Goal: Answer question/provide support: Share knowledge or assist other users

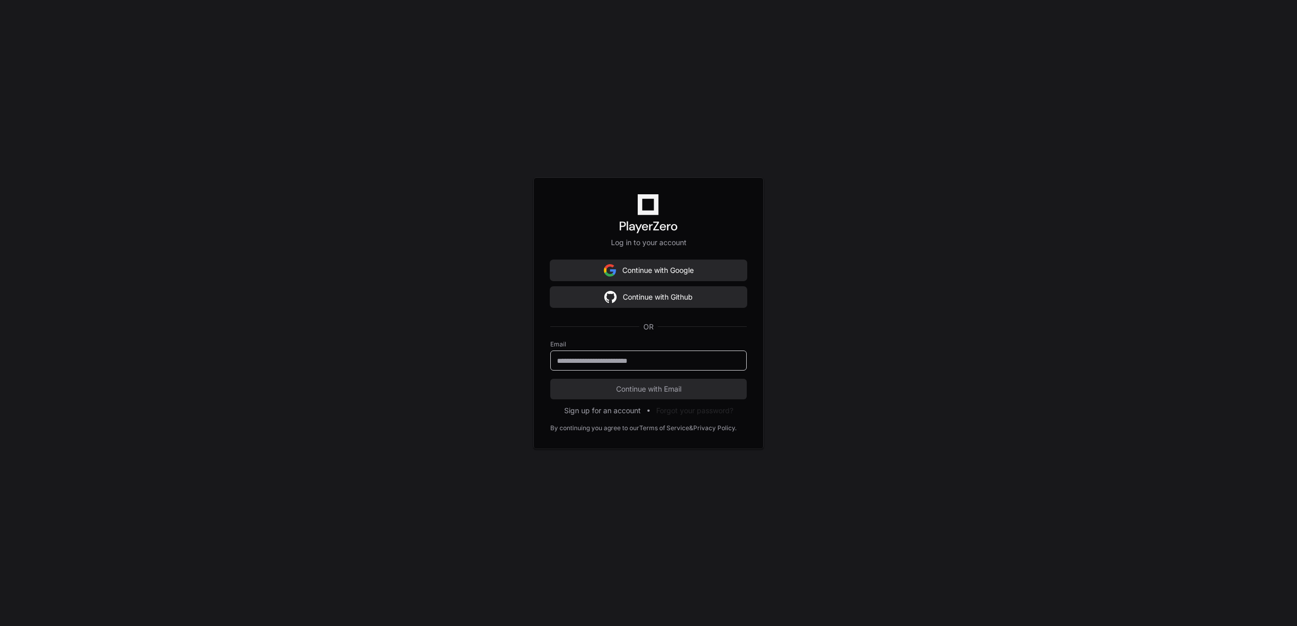
click at [651, 365] on input "email" at bounding box center [648, 361] width 183 height 10
type input "**********"
click at [636, 392] on span "Continue with Email" at bounding box center [648, 389] width 196 height 10
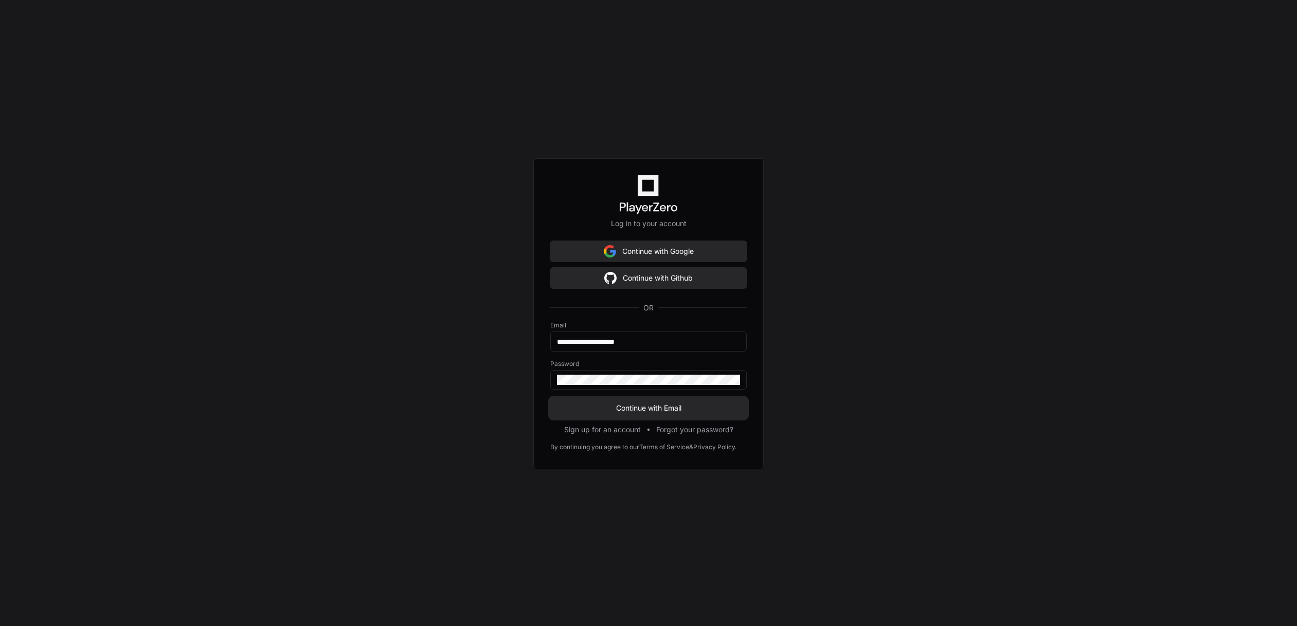
click at [639, 400] on button "Continue with Email" at bounding box center [648, 408] width 196 height 21
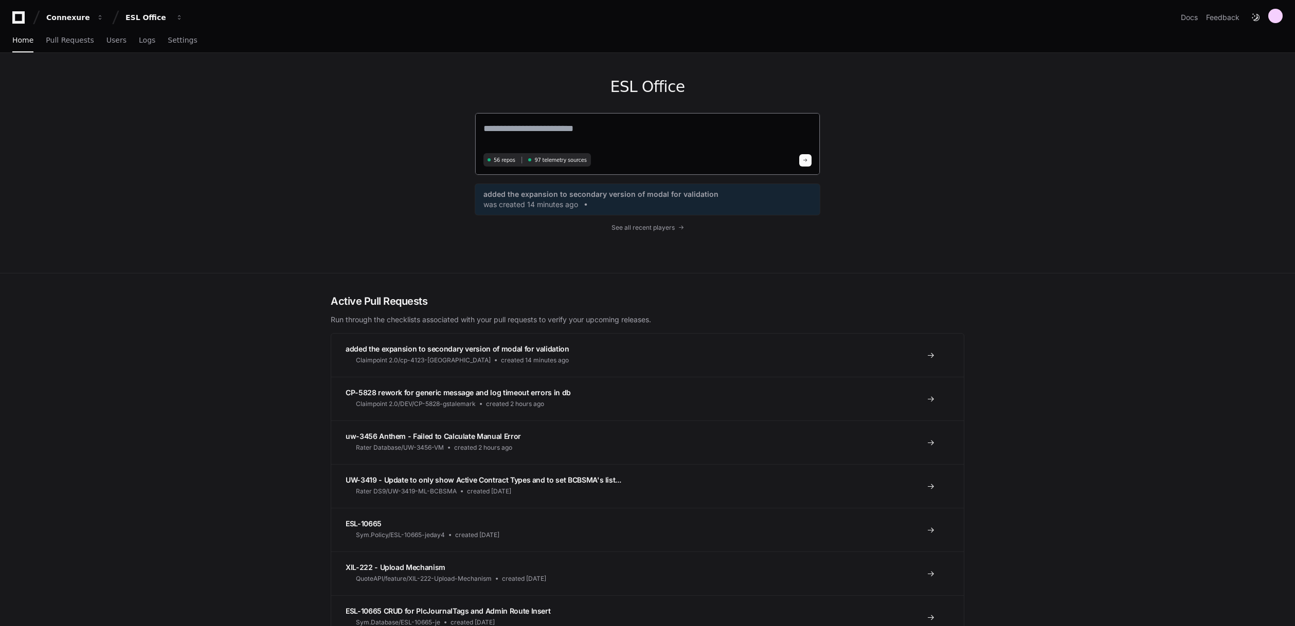
click at [571, 133] on textarea at bounding box center [647, 135] width 328 height 29
paste textarea "**********"
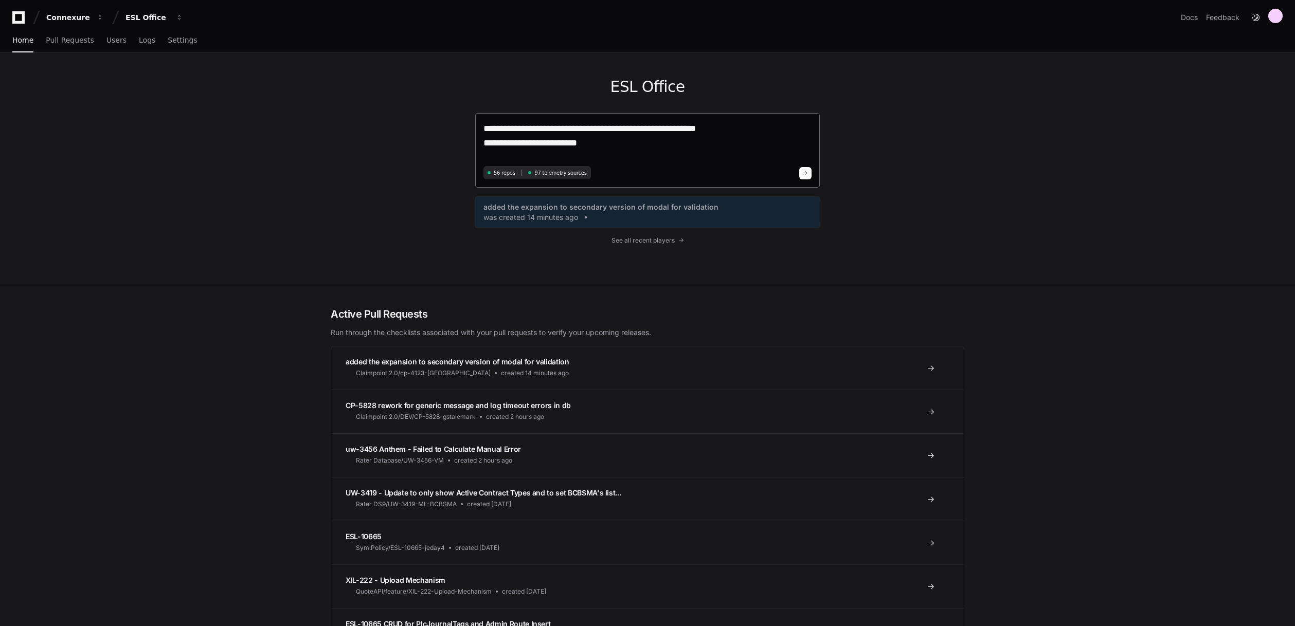
type textarea "**********"
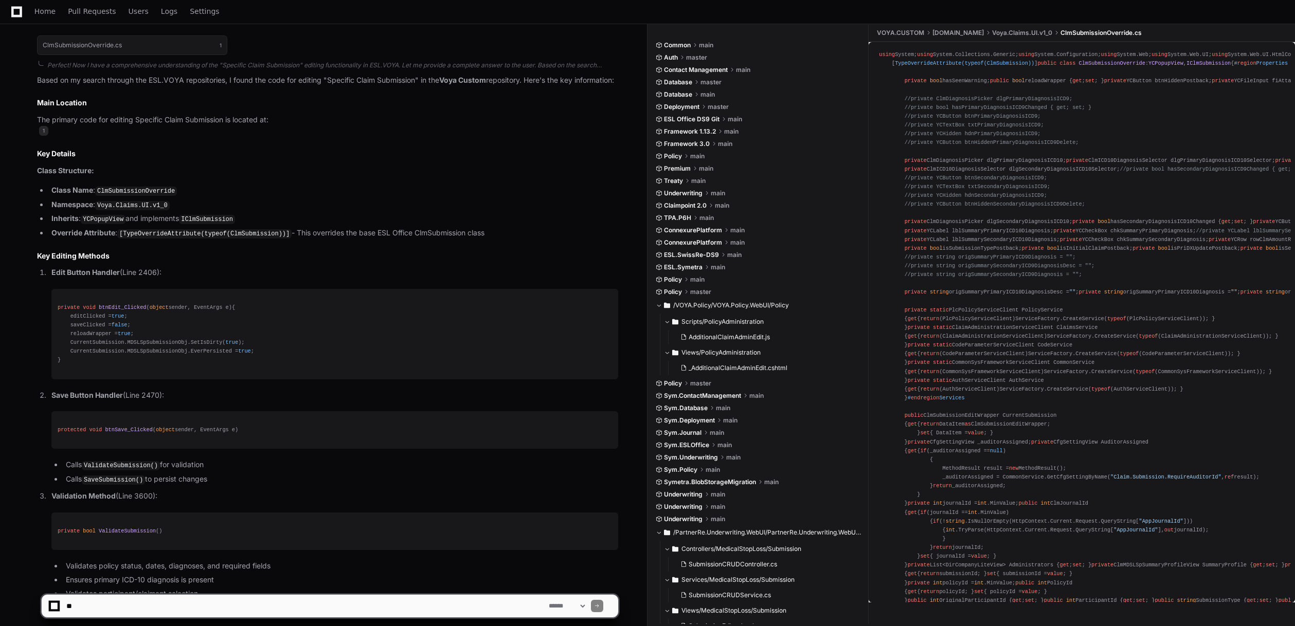
scroll to position [924, 0]
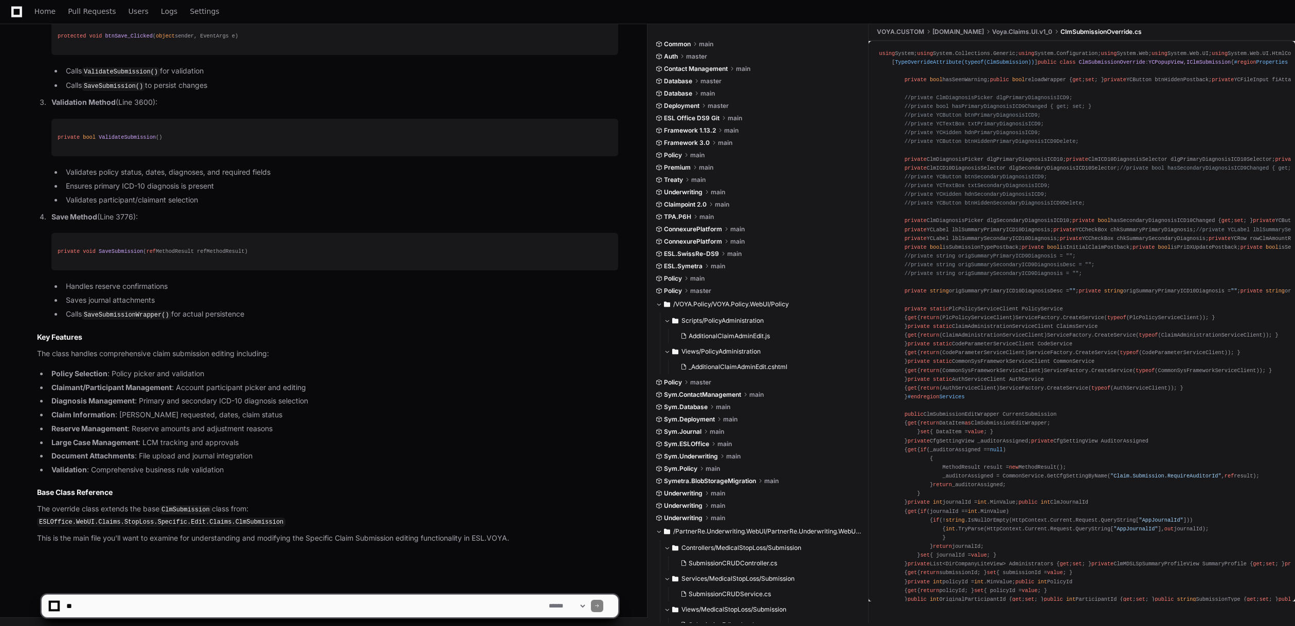
click at [185, 596] on textarea at bounding box center [305, 606] width 482 height 23
type textarea "**********"
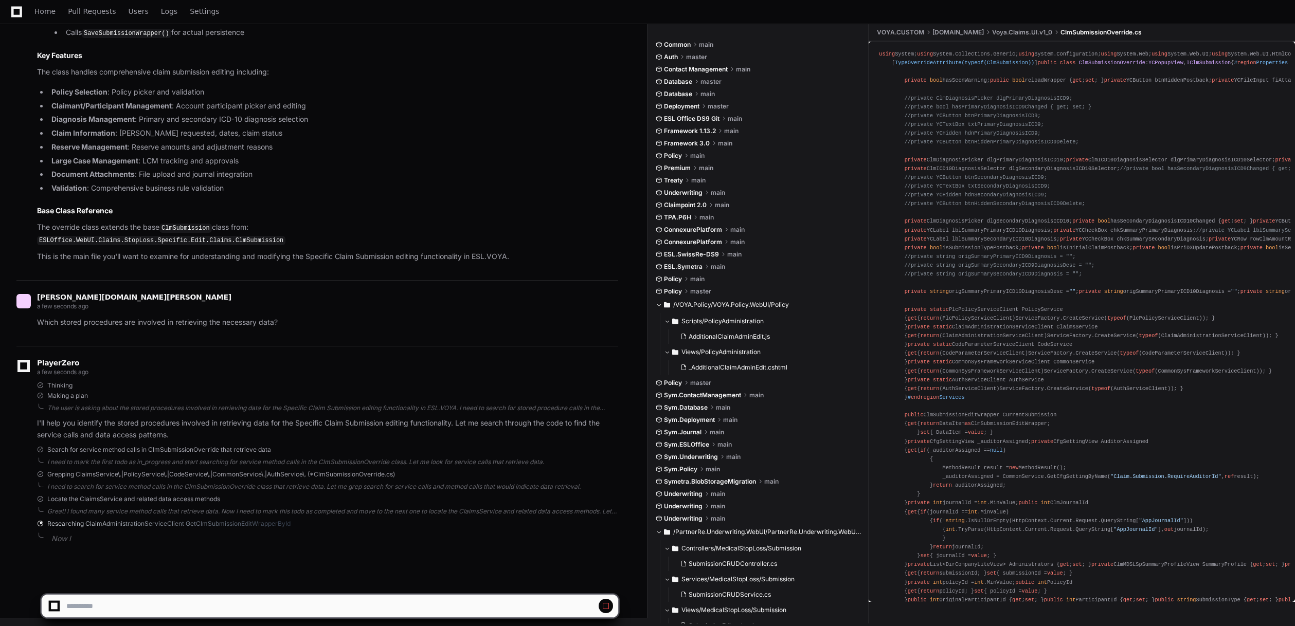
scroll to position [1200, 0]
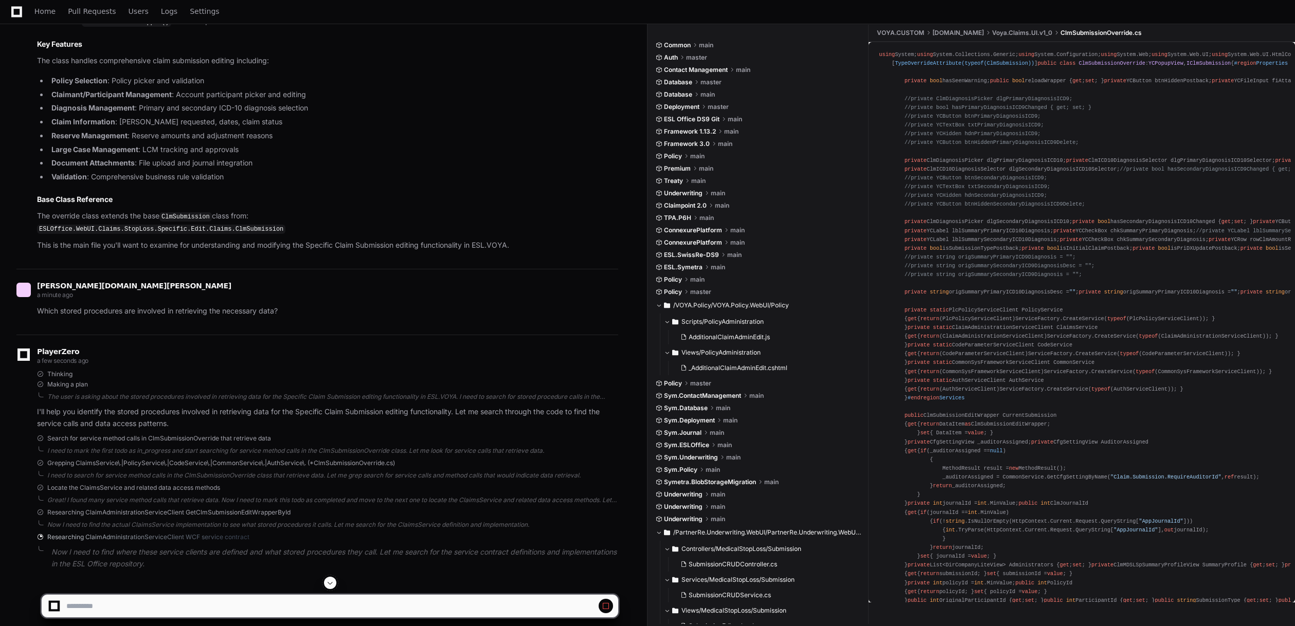
click at [554, 335] on div "[PERSON_NAME][DOMAIN_NAME][PERSON_NAME] a minute ago Which stored procedures ar…" at bounding box center [317, 302] width 602 height 66
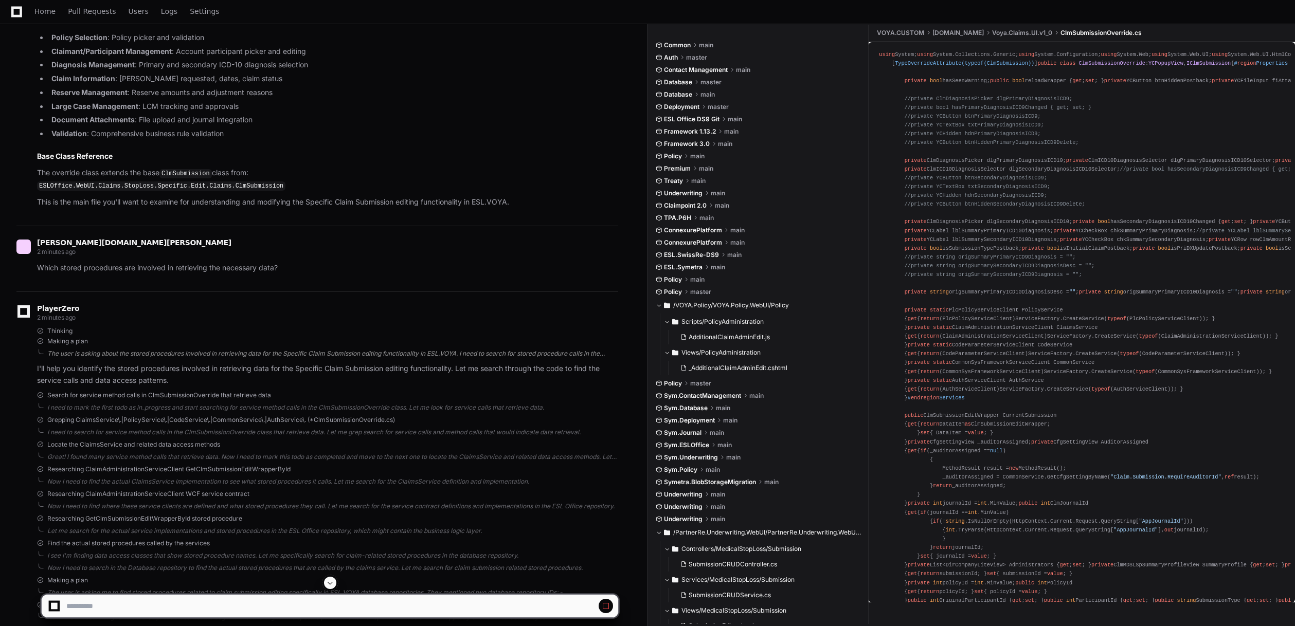
click at [432, 358] on div "The user is asking about the stored procedures involved in retrieving data for …" at bounding box center [332, 354] width 571 height 8
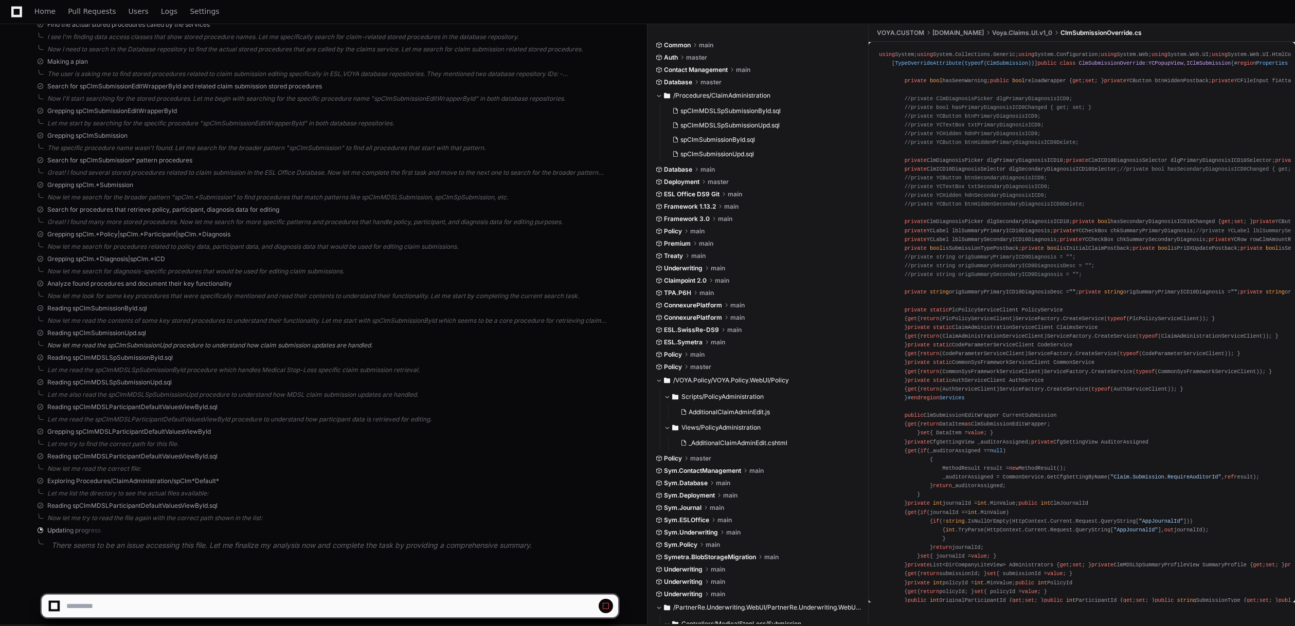
scroll to position [1787, 0]
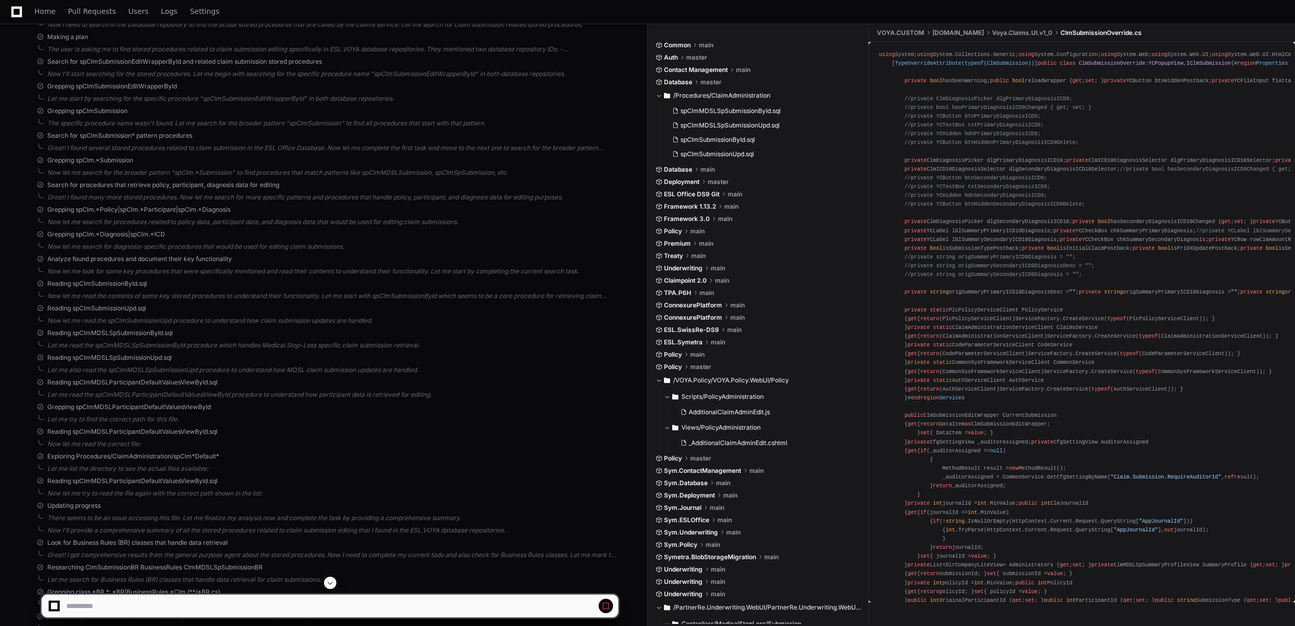
click at [599, 350] on div "Reading spClmMDSLSpSubmissionById.sql Let me read the spClmMDSLSpSubmissionById…" at bounding box center [327, 339] width 581 height 21
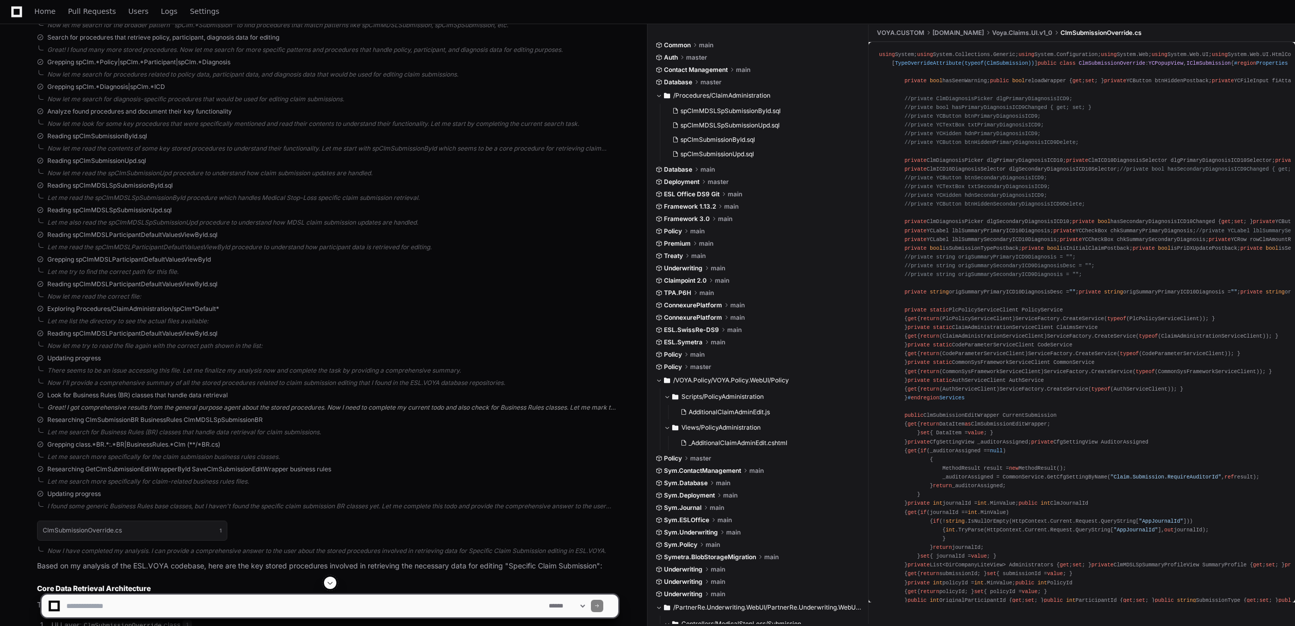
click at [292, 412] on div "Great! I got comprehensive results from the general purpose agent about the sto…" at bounding box center [332, 408] width 571 height 8
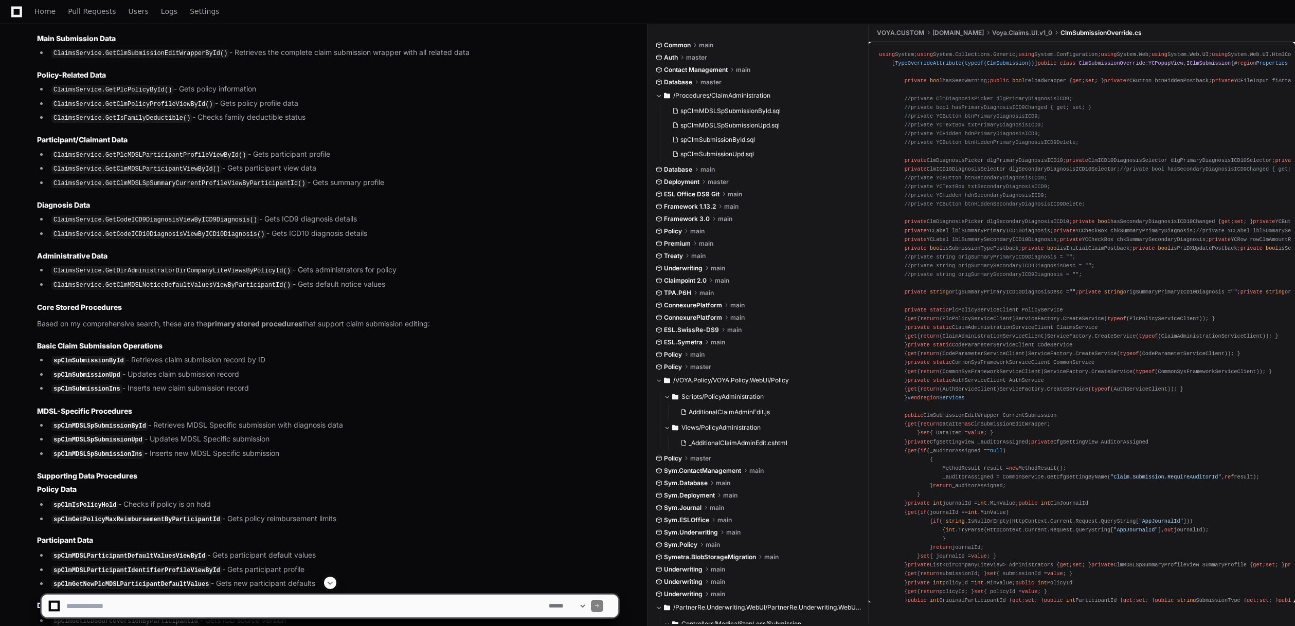
scroll to position [2694, 0]
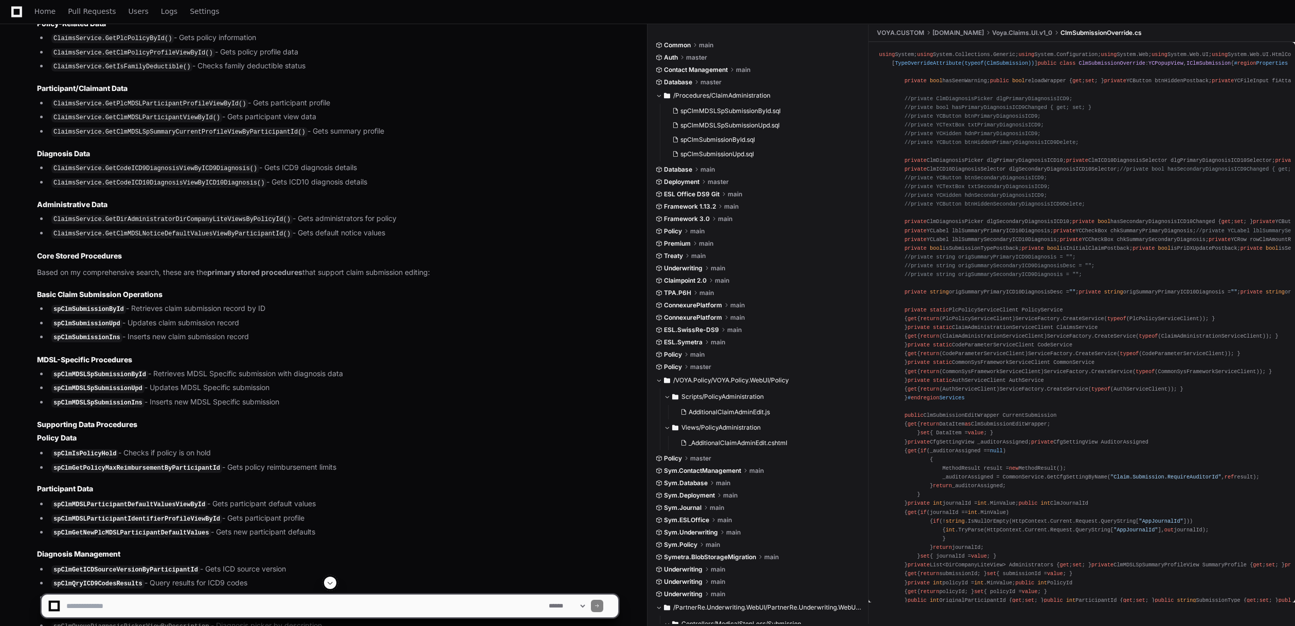
click at [113, 379] on code "spClmMDSLSpSubmissionById" at bounding box center [99, 374] width 97 height 9
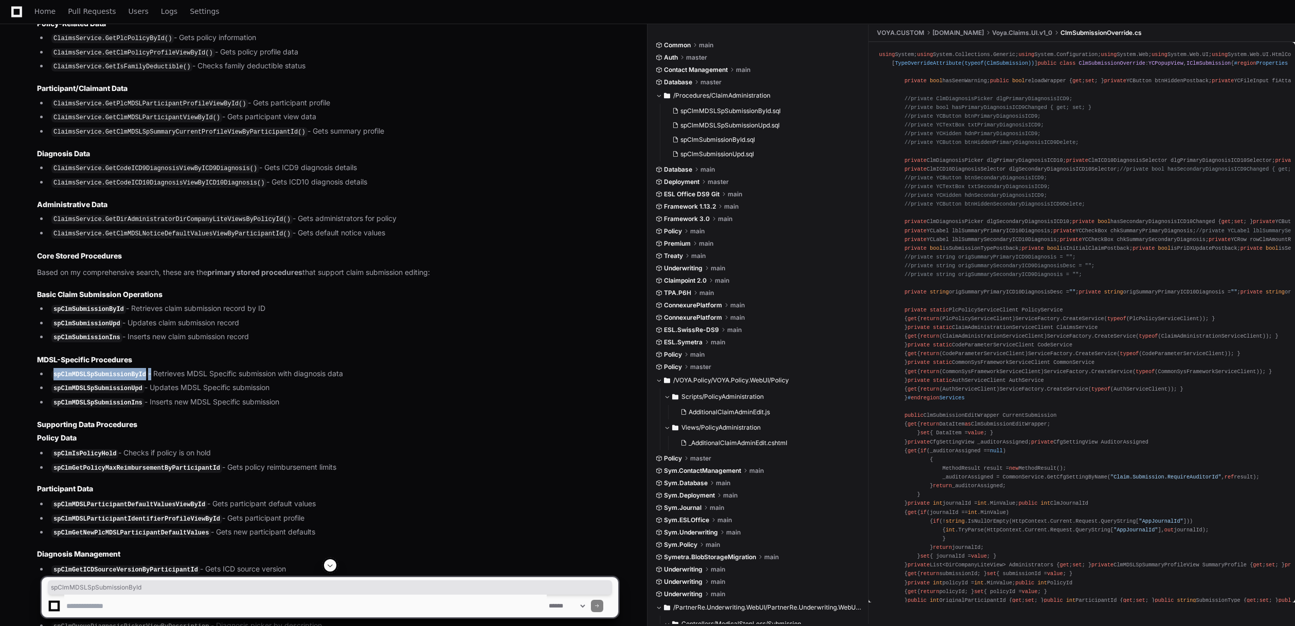
click at [113, 379] on code "spClmMDSLSpSubmissionById" at bounding box center [99, 374] width 97 height 9
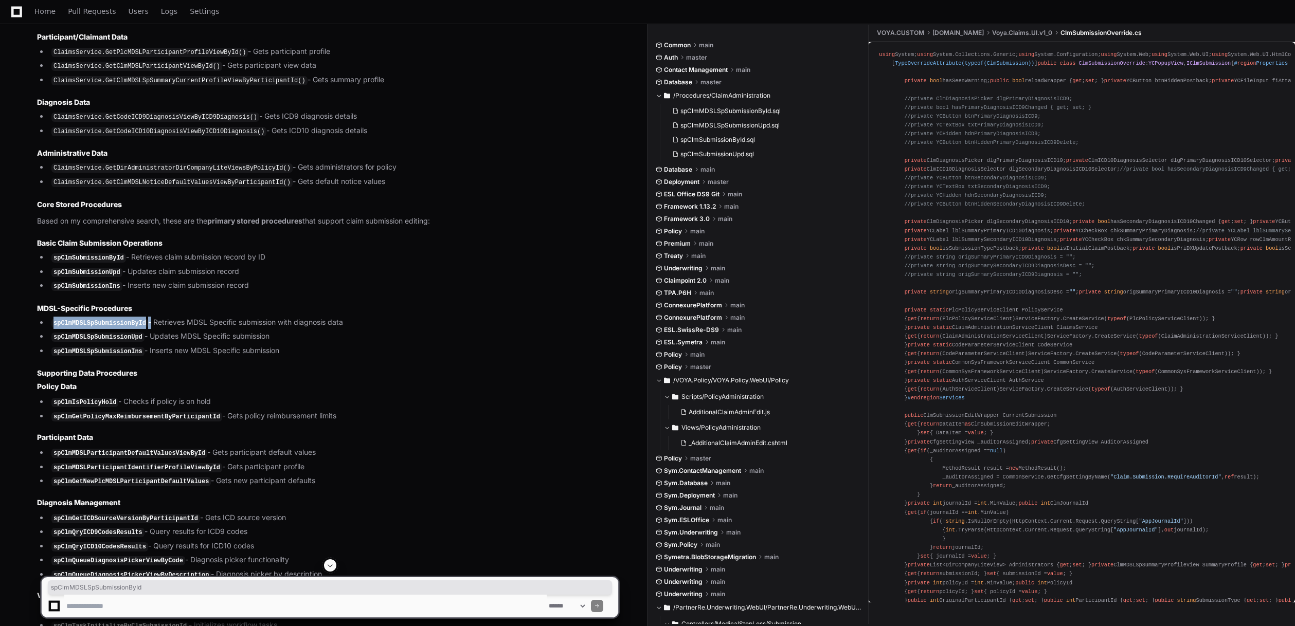
copy li "spClmMDSLSpSubmissionById"
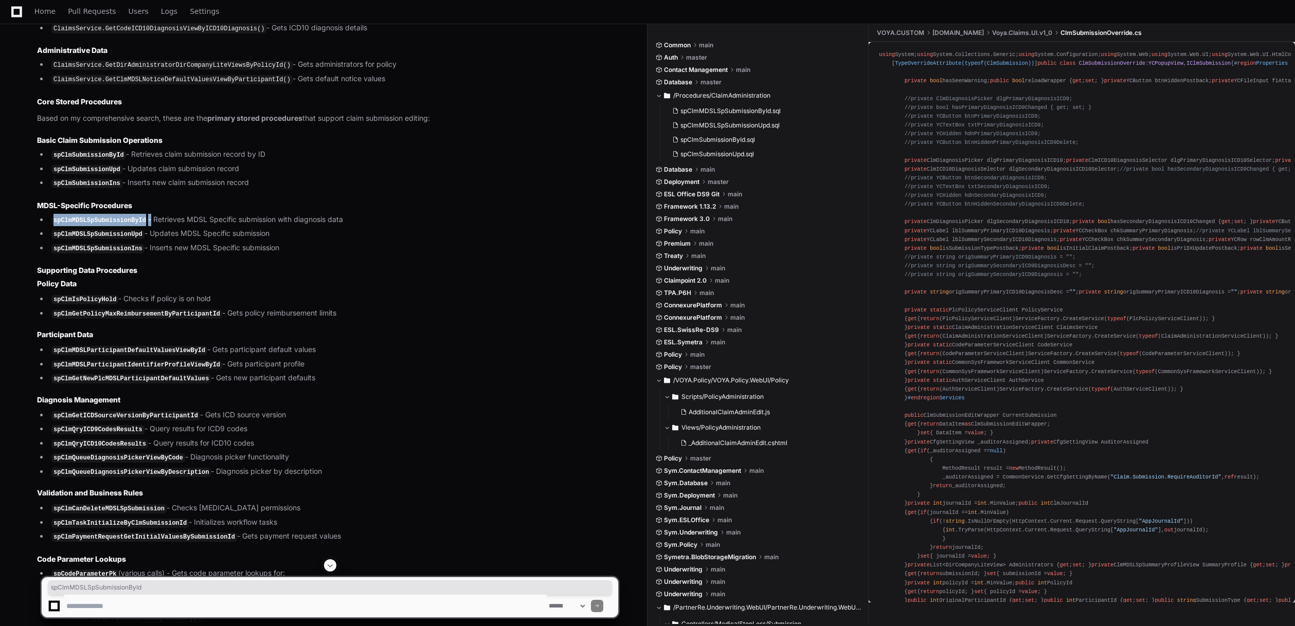
scroll to position [2899, 0]
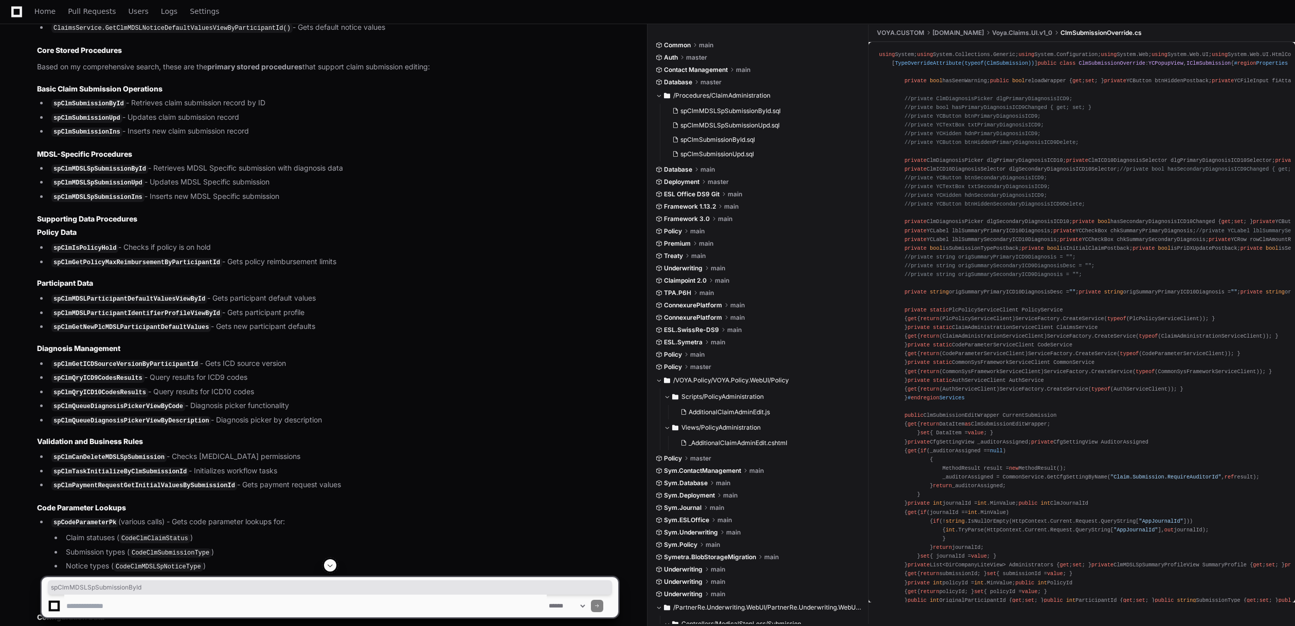
click at [156, 318] on code "spClmMDSLParticipantIdentifierProfileViewById" at bounding box center [136, 313] width 171 height 9
copy li "spClmMDSLParticipantIdentifierProfileViewById"
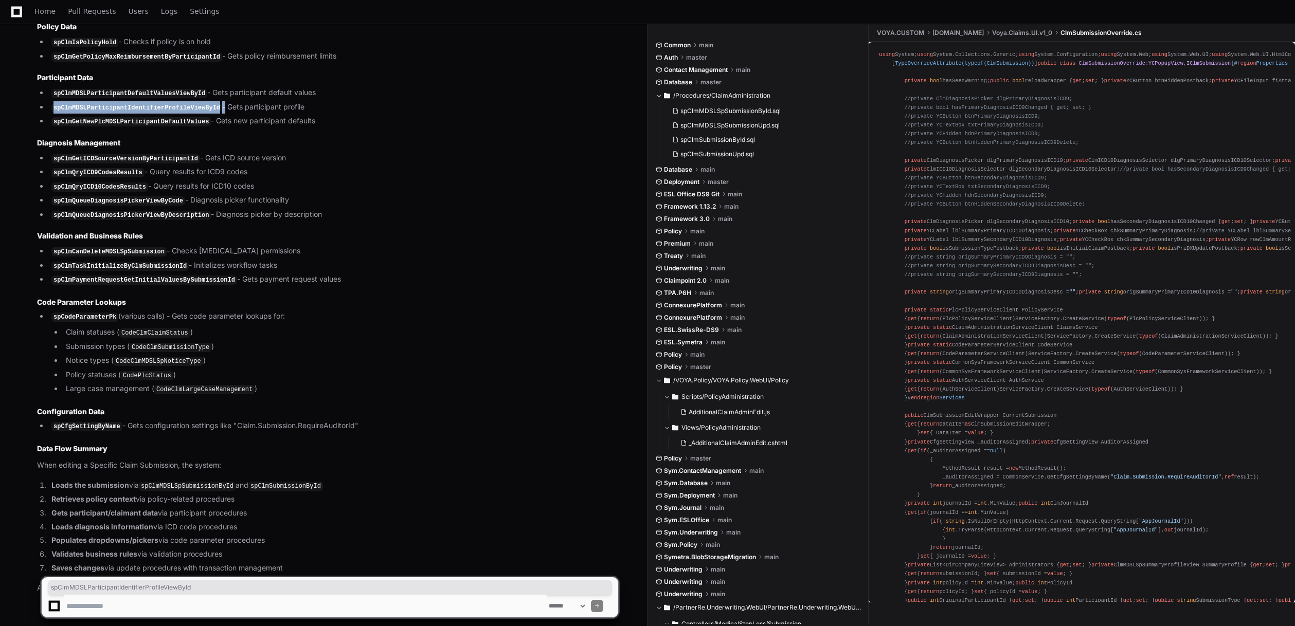
scroll to position [3156, 0]
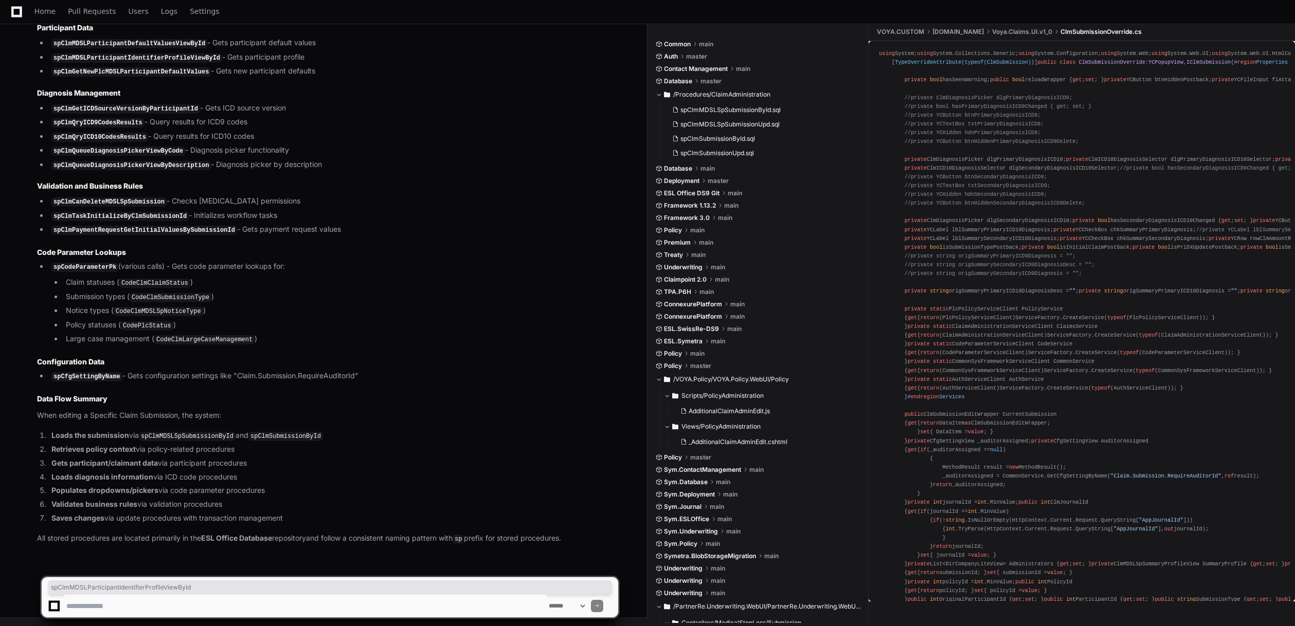
click at [200, 438] on code "spClmMDSLSpSubmissionById" at bounding box center [187, 436] width 97 height 9
copy li "spClmMDSLSpSubmissionById"
click at [269, 605] on textarea at bounding box center [305, 606] width 482 height 23
type textarea "**********"
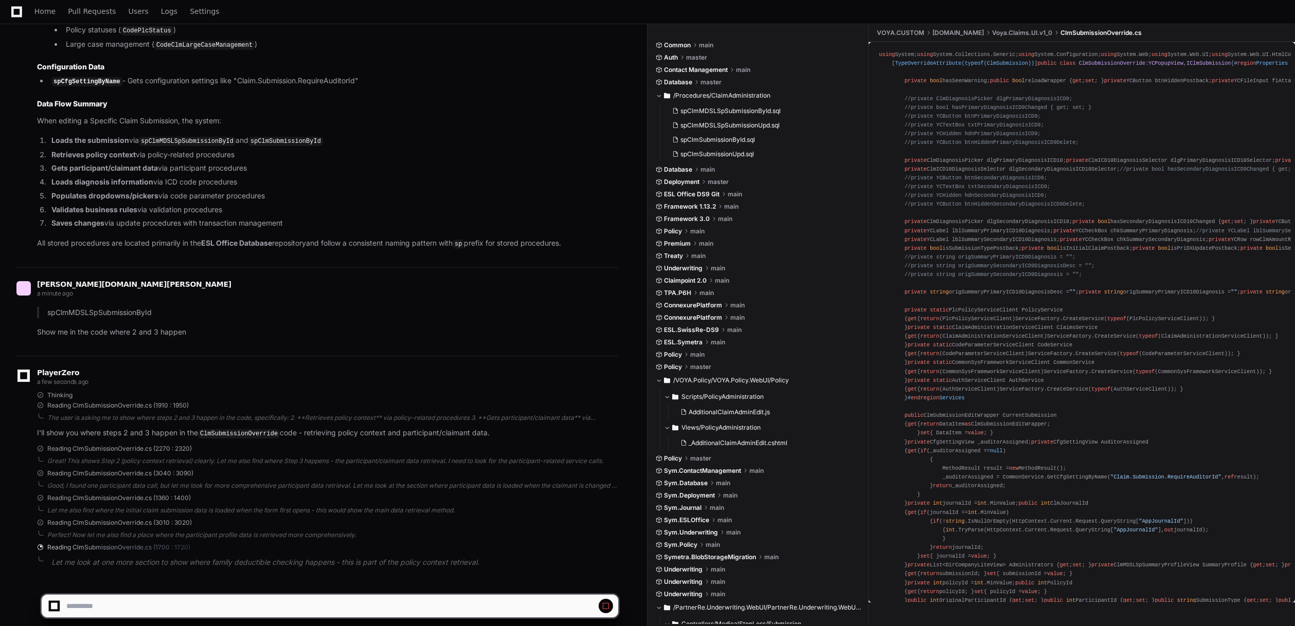
scroll to position [3457, 0]
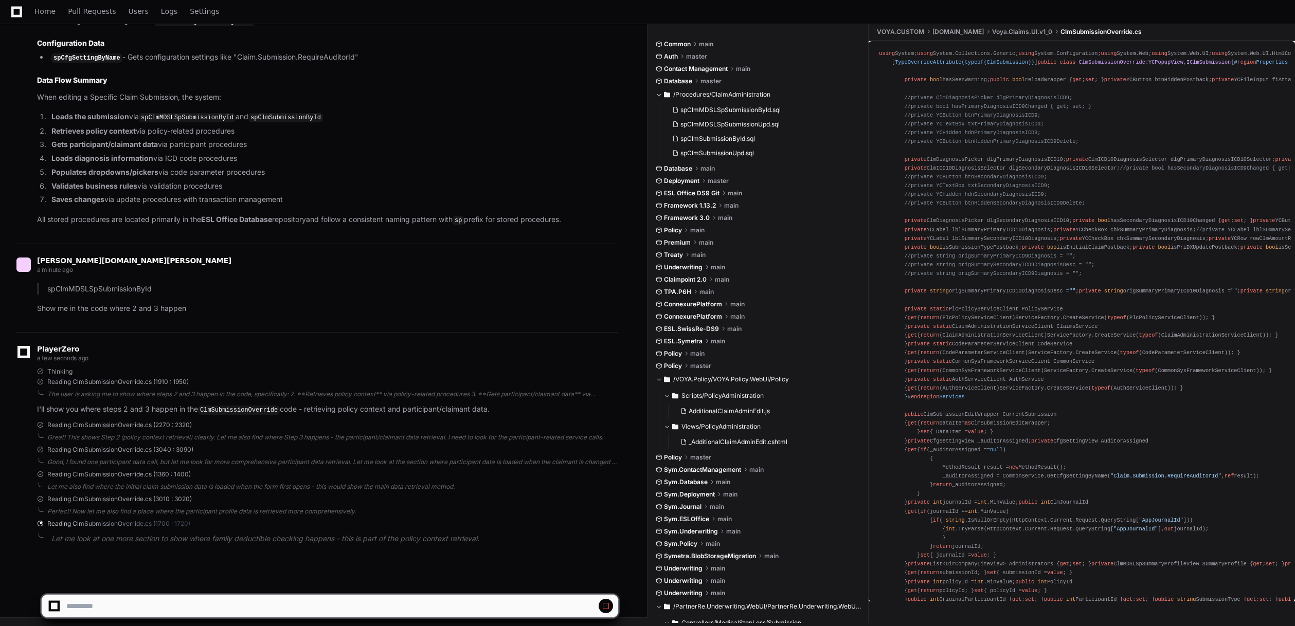
click at [568, 550] on div "PlayerZero a few seconds ago Thinking Reading ClmSubmissionOverride.cs (1910 : …" at bounding box center [317, 447] width 602 height 230
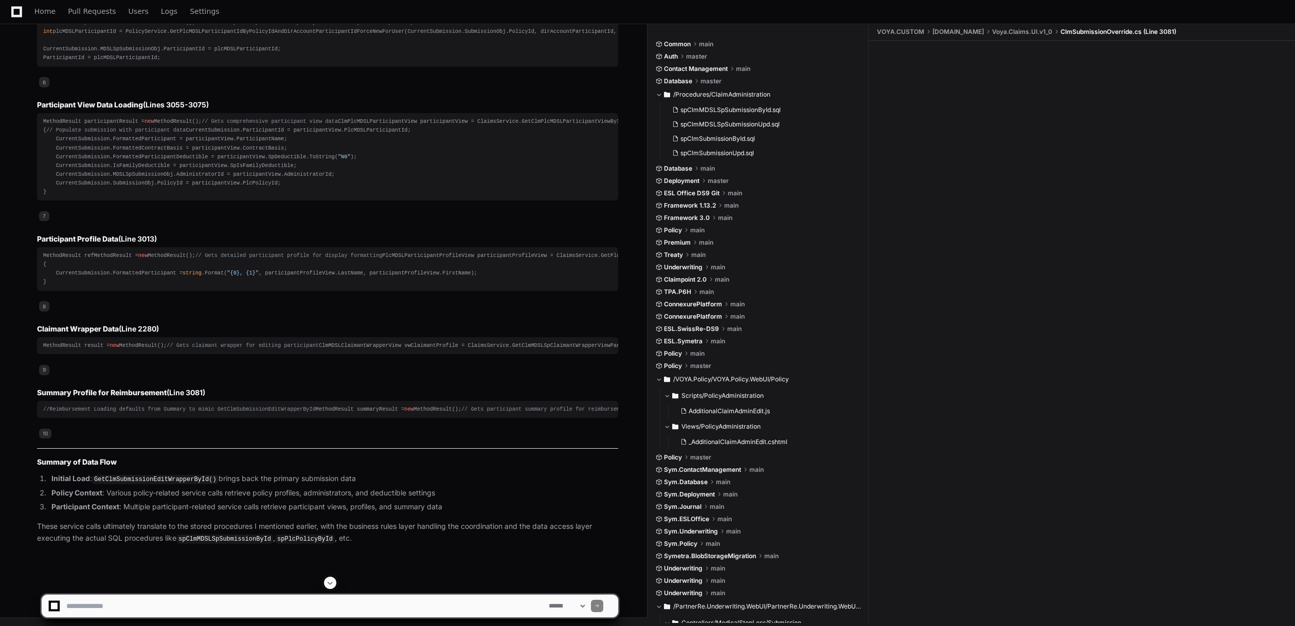
scroll to position [4833, 0]
click at [182, 594] on div "**********" at bounding box center [329, 606] width 577 height 24
click at [177, 599] on textarea at bounding box center [305, 606] width 482 height 23
drag, startPoint x: 388, startPoint y: 594, endPoint x: 388, endPoint y: 602, distance: 8.2
click at [388, 597] on app-app-chat-input "**********" at bounding box center [329, 597] width 577 height 41
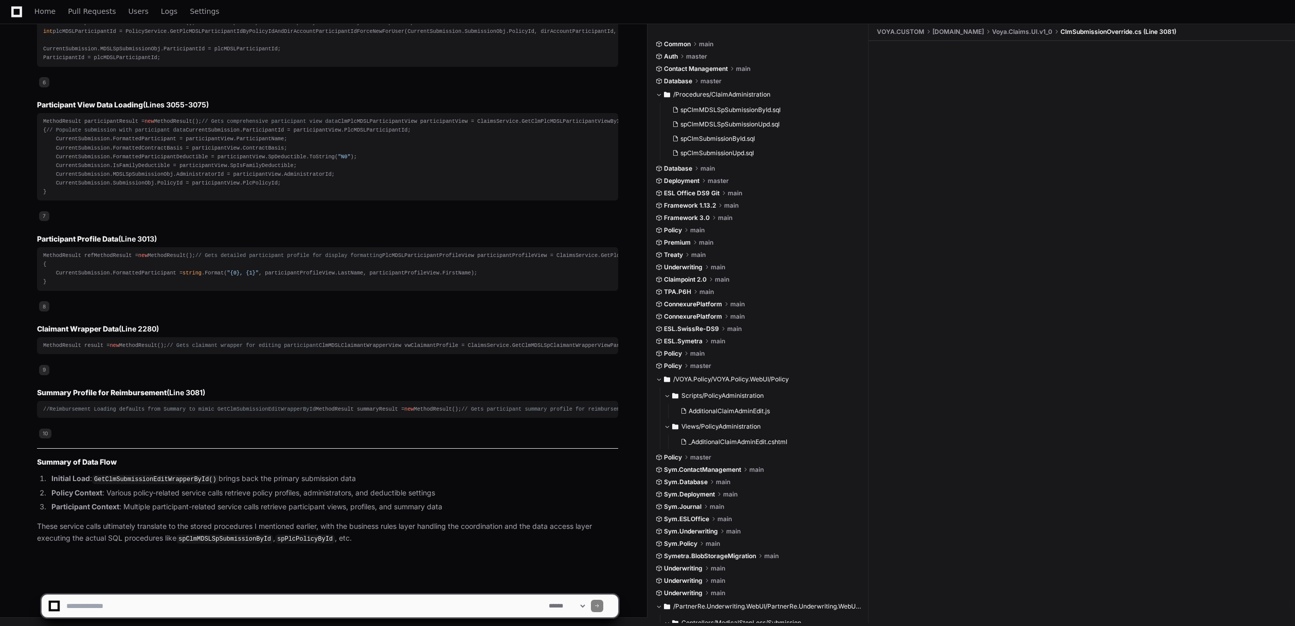
click at [388, 599] on textarea at bounding box center [305, 606] width 482 height 23
type textarea "**********"
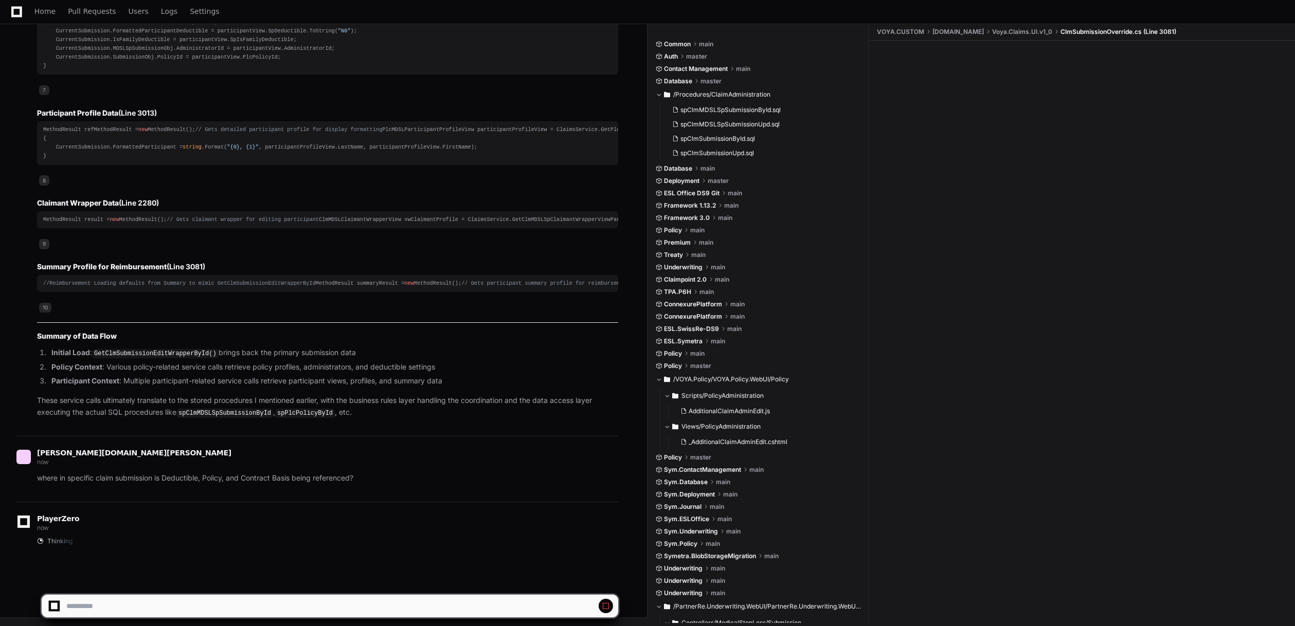
scroll to position [4959, 0]
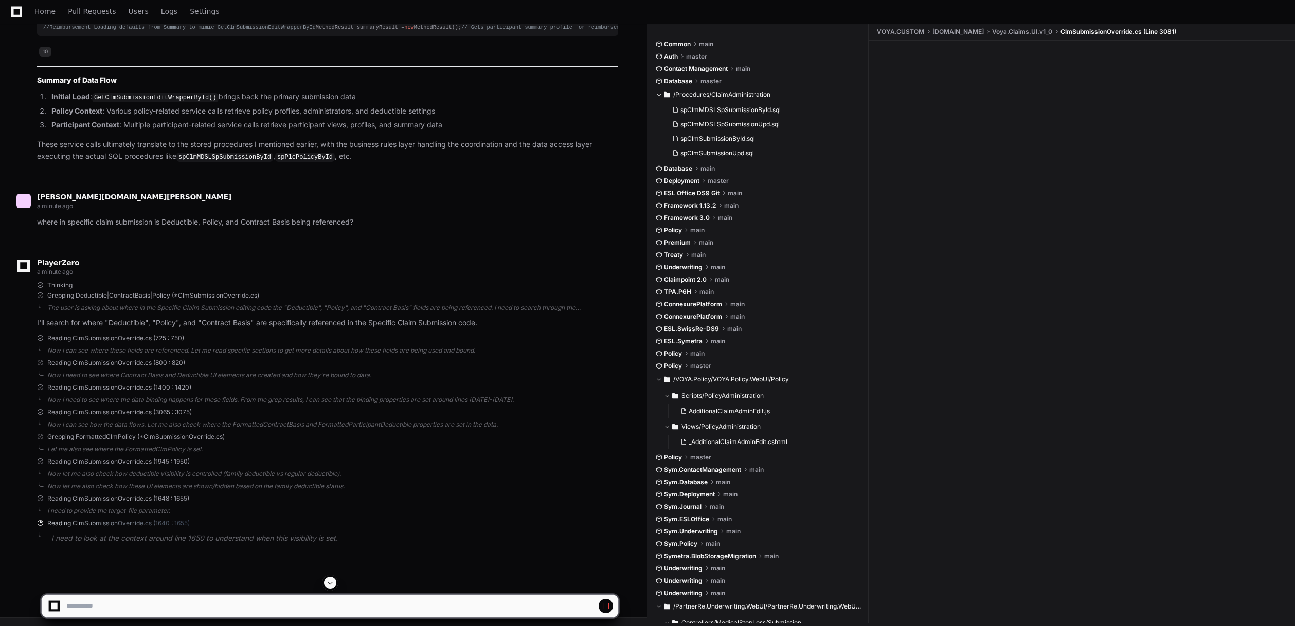
click at [521, 117] on li "Policy Context : Various policy-related service calls retrieve policy profiles,…" at bounding box center [333, 111] width 570 height 12
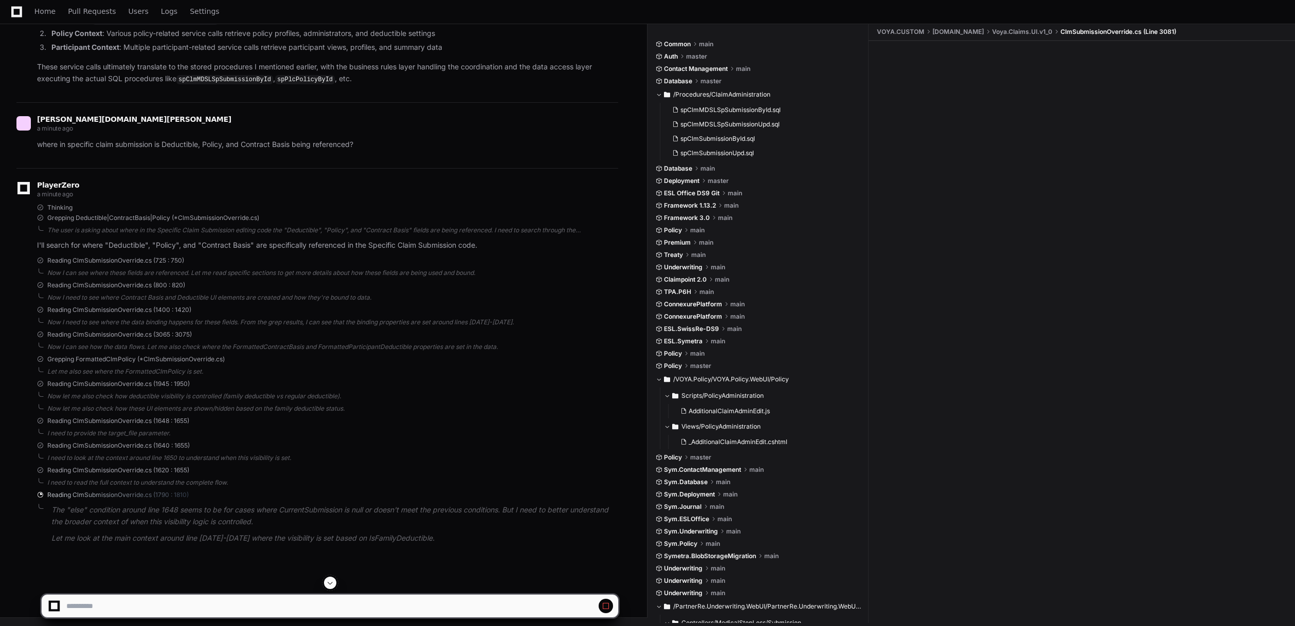
click at [583, 265] on div "Reading ClmSubmissionOverride.cs (725 : 750)" at bounding box center [327, 261] width 581 height 8
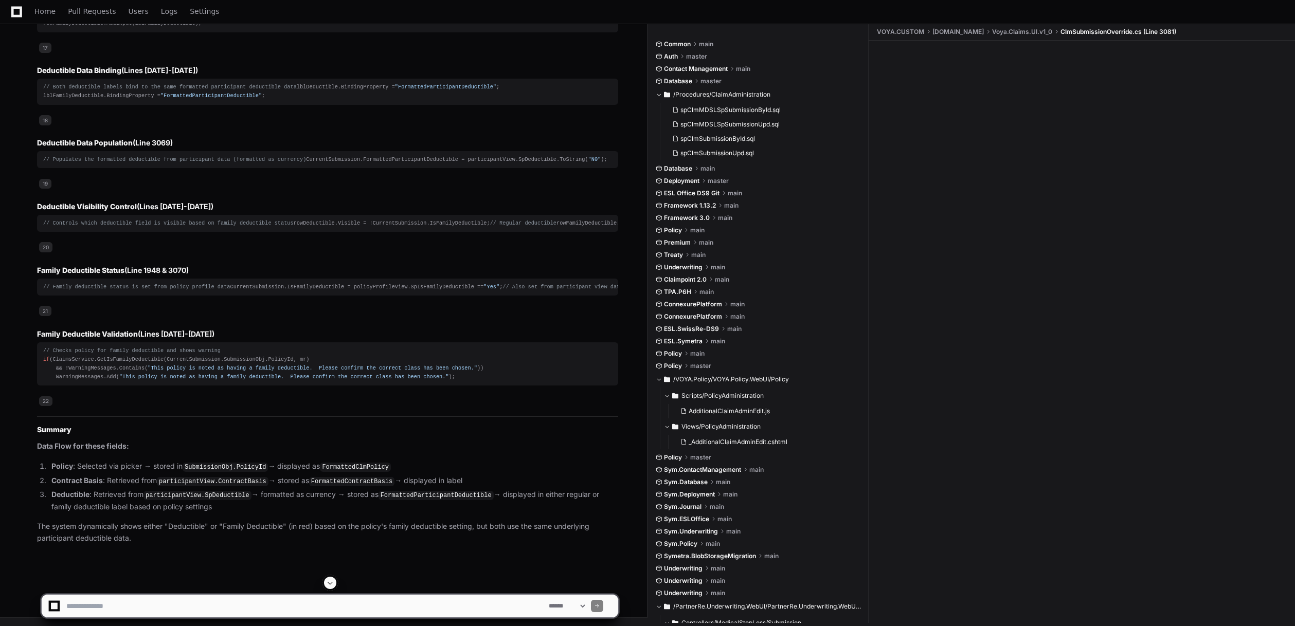
scroll to position [6504, 0]
click at [382, 595] on textarea at bounding box center [305, 606] width 482 height 23
type textarea "**********"
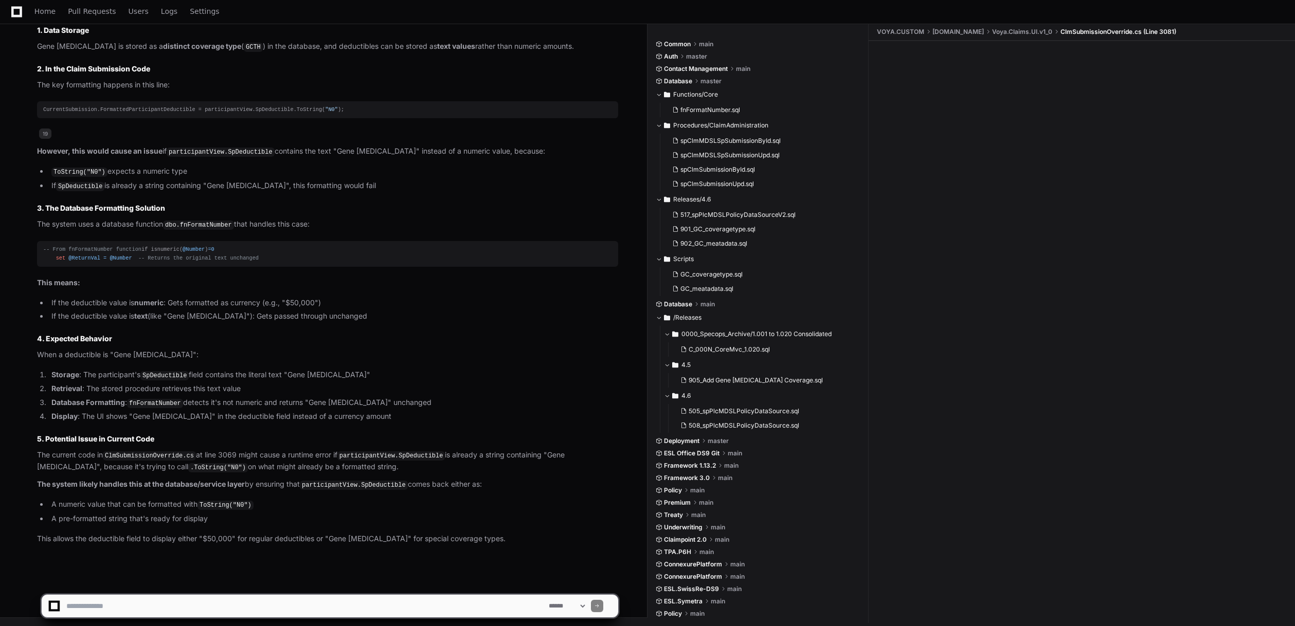
scroll to position [8212, 0]
click at [425, 472] on p "The current code in ClmSubmissionOverride.cs at line 3069 might cause a runtime…" at bounding box center [327, 461] width 581 height 24
click at [157, 457] on code "ClmSubmissionOverride.cs" at bounding box center [149, 455] width 93 height 9
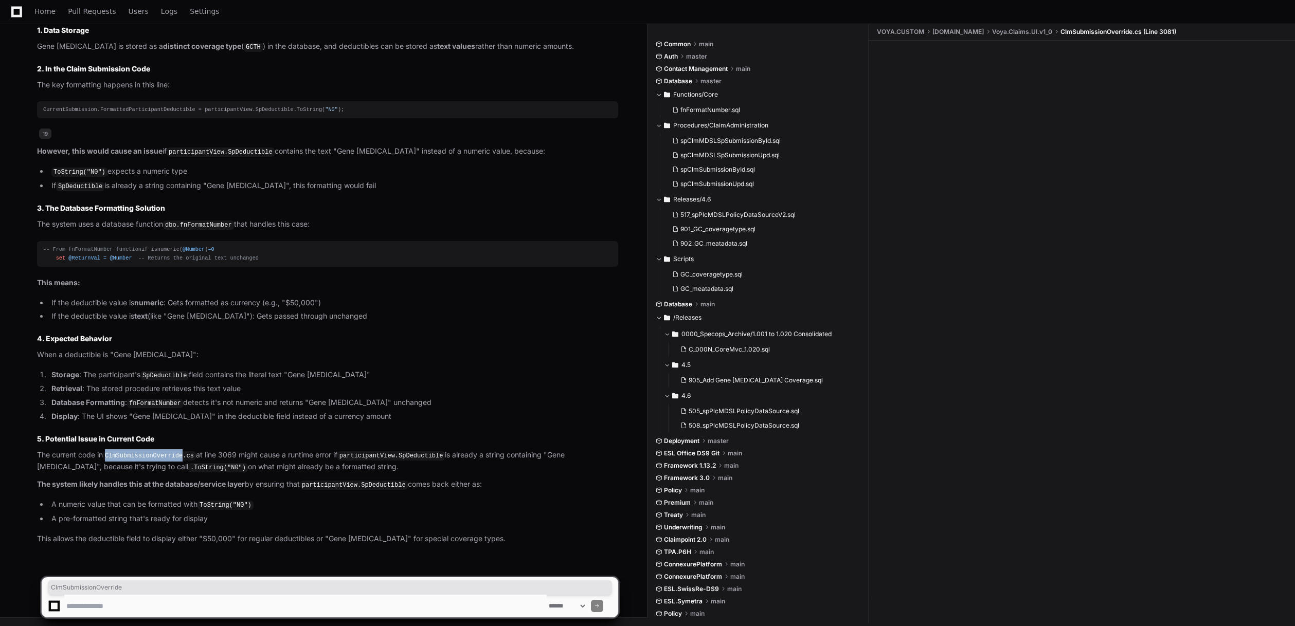
click at [157, 457] on code "ClmSubmissionOverride.cs" at bounding box center [149, 455] width 93 height 9
copy code "ClmSubmissionOverride"
click at [159, 457] on code "ClmSubmissionOverride.cs" at bounding box center [149, 455] width 93 height 9
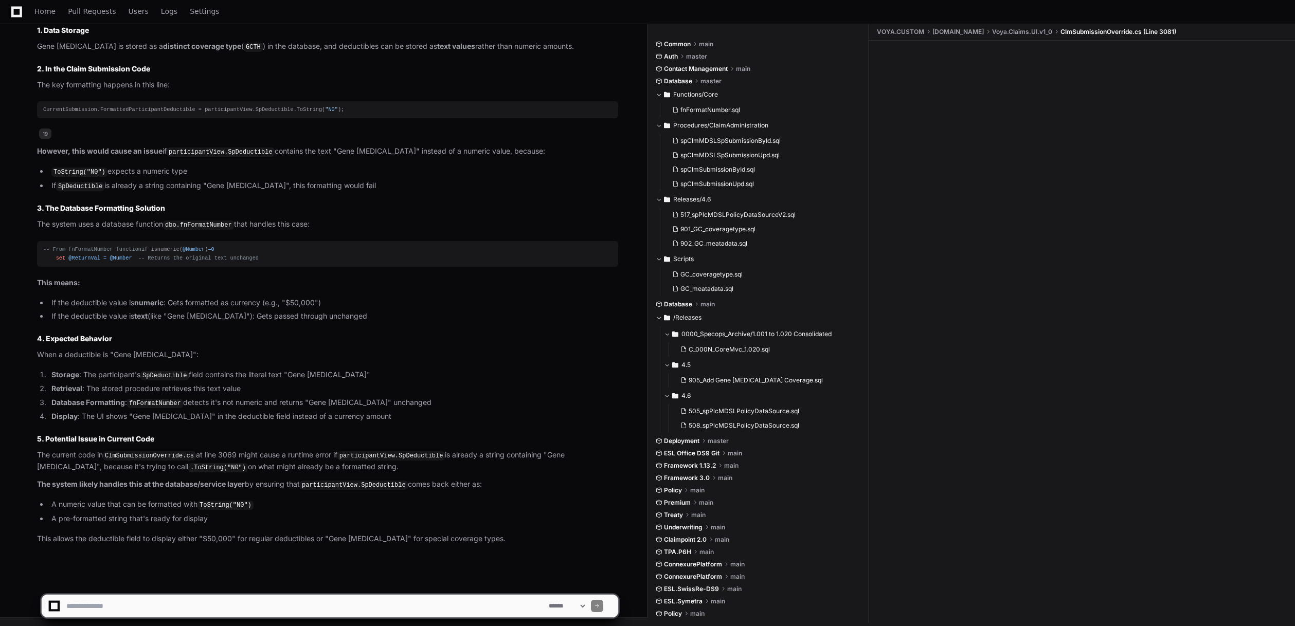
scroll to position [360, 0]
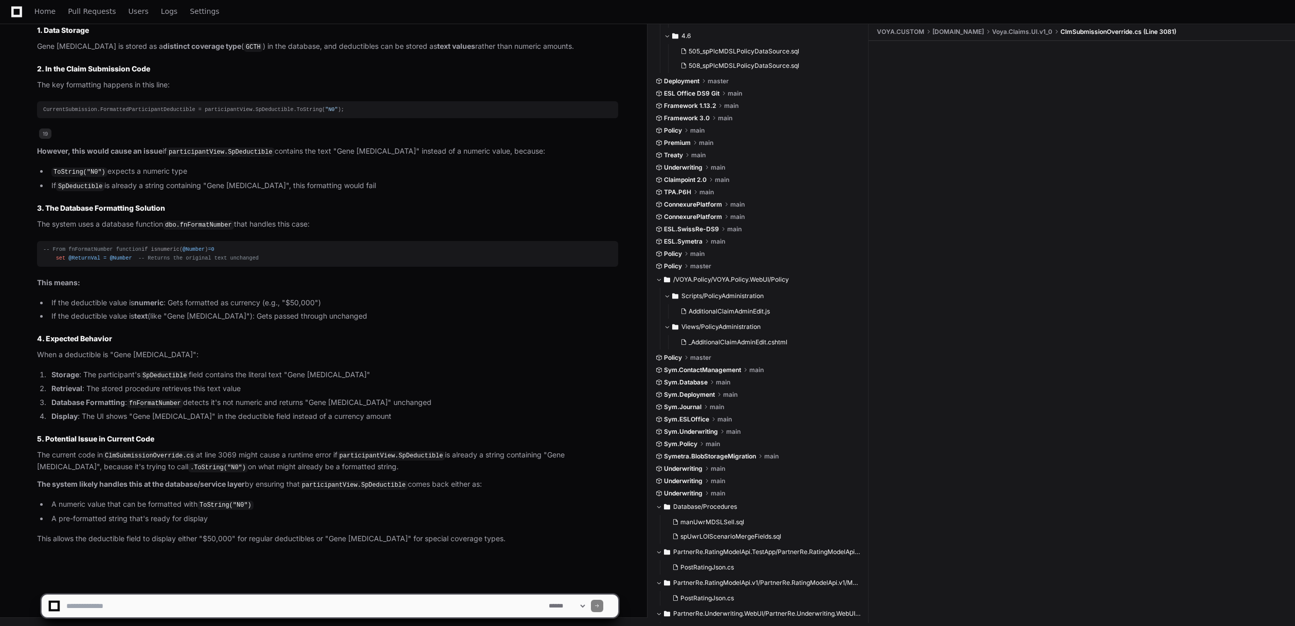
click at [461, 595] on textarea at bounding box center [305, 606] width 482 height 23
click at [448, 603] on textarea at bounding box center [305, 606] width 482 height 23
type textarea "**********"
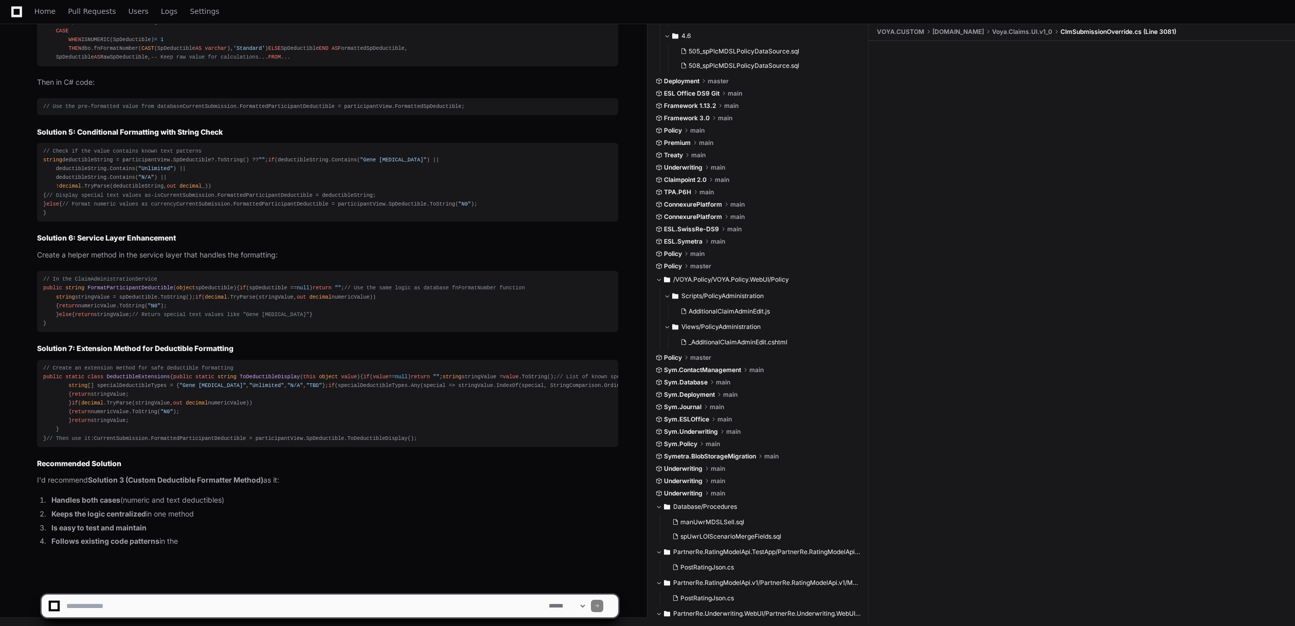
scroll to position [9989, 0]
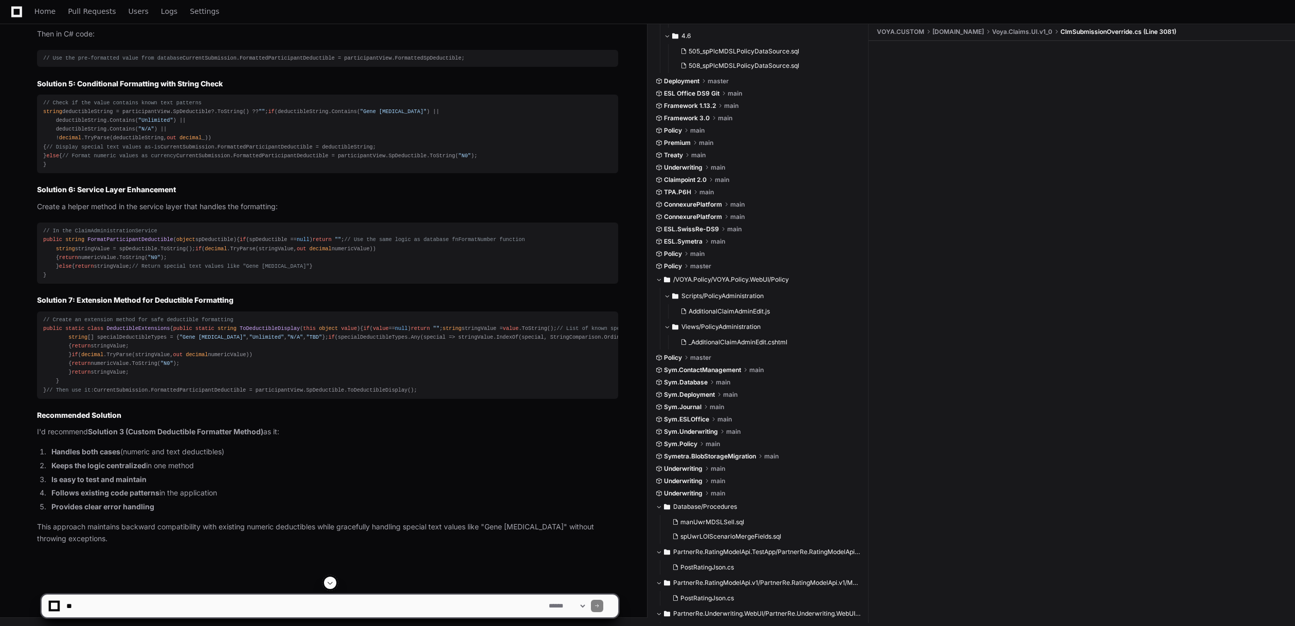
scroll to position [9111, 0]
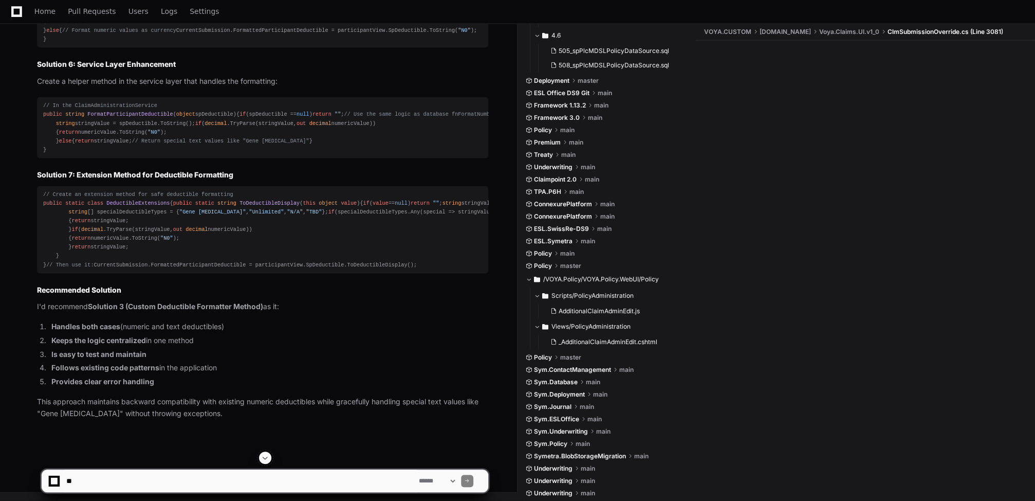
scroll to position [9524, 0]
click at [203, 485] on textarea at bounding box center [240, 480] width 353 height 23
click at [297, 476] on textarea at bounding box center [240, 480] width 353 height 23
type textarea "**********"
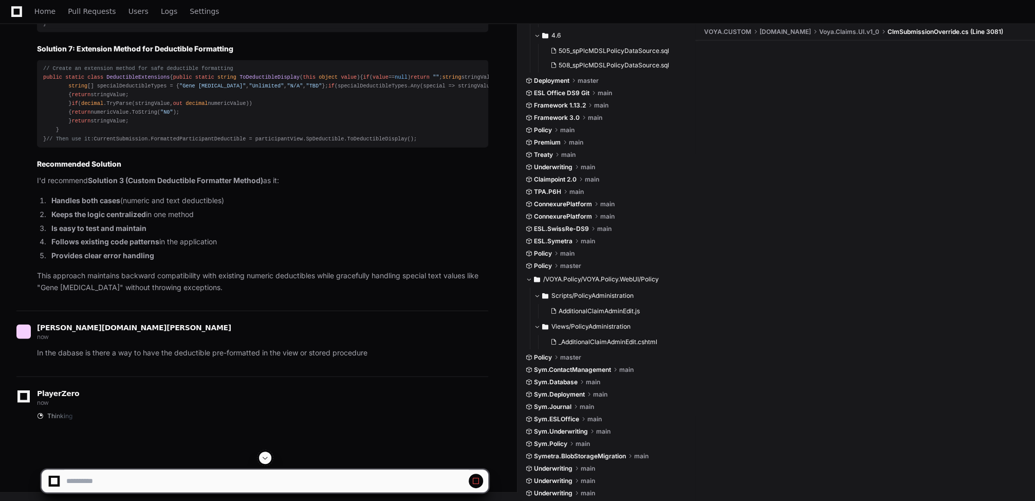
scroll to position [9483, 0]
click at [263, 460] on span at bounding box center [265, 457] width 8 height 8
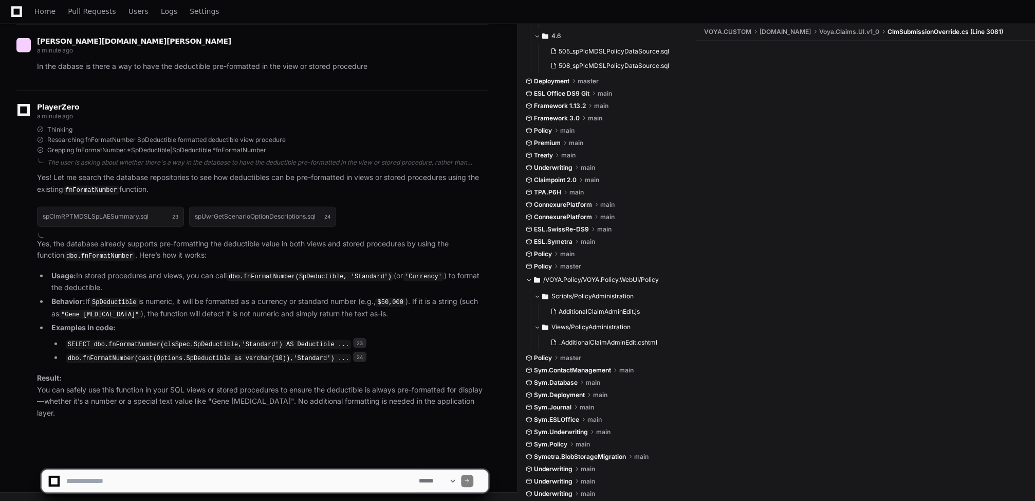
scroll to position [10662, 0]
click at [259, 472] on textarea at bounding box center [240, 480] width 353 height 23
click at [214, 478] on textarea at bounding box center [240, 480] width 353 height 23
type textarea "**********"
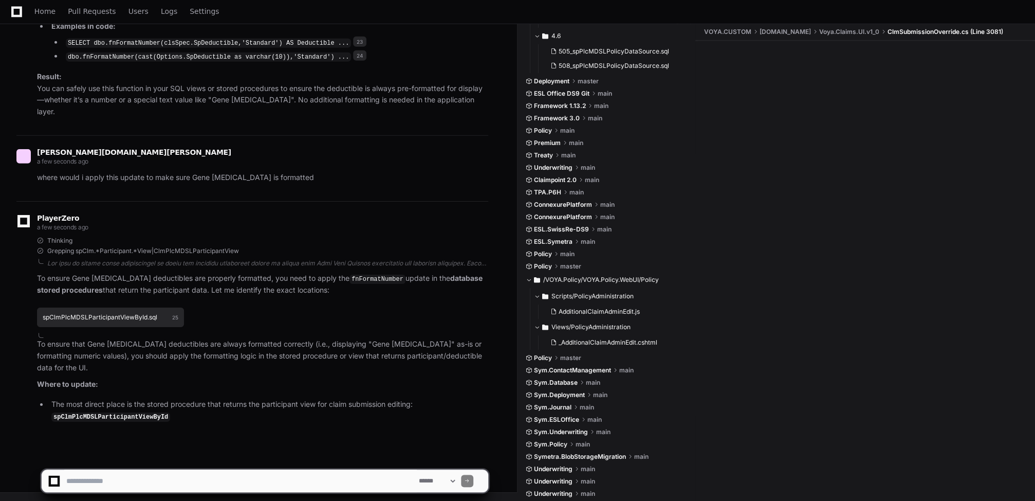
scroll to position [10974, 0]
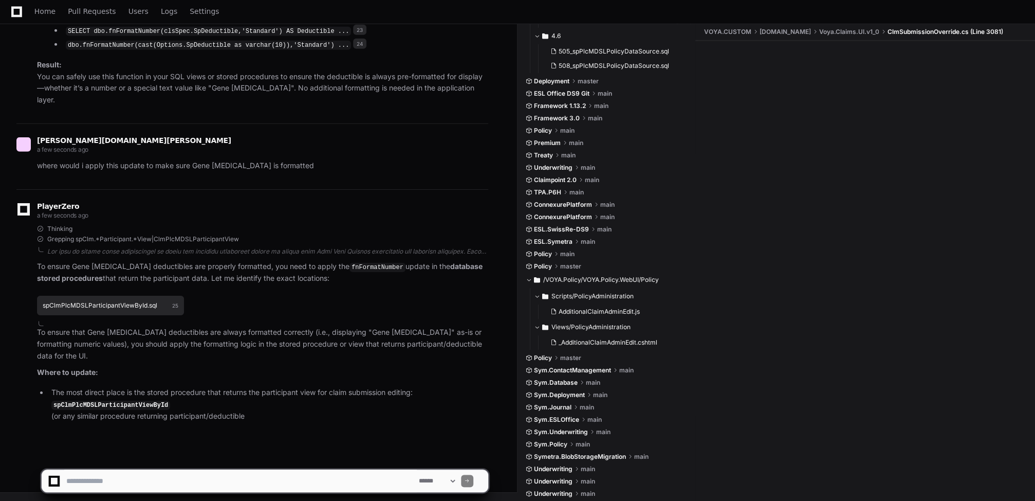
click at [137, 307] on h1 "spClmPlcMDSLParticipantViewById.sql" at bounding box center [100, 305] width 115 height 6
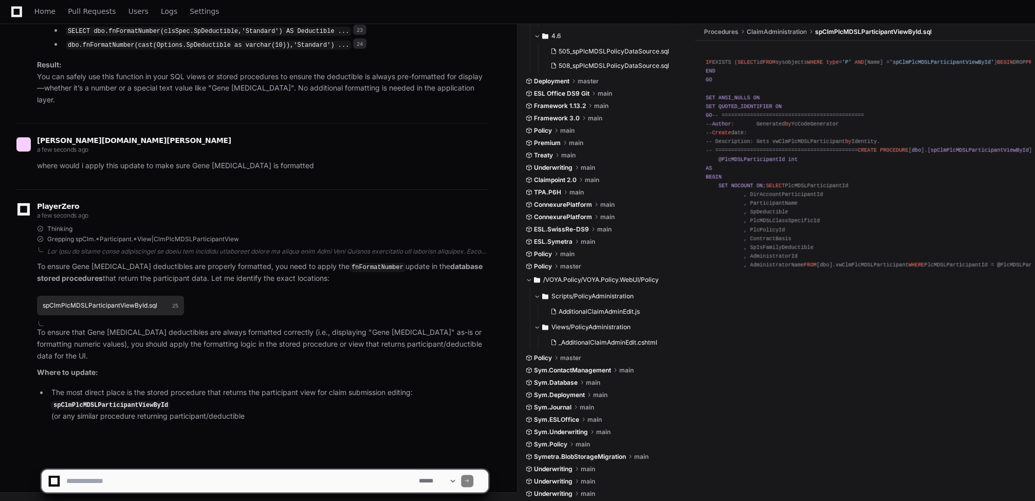
click at [135, 308] on h1 "spClmPlcMDSLParticipantViewById.sql" at bounding box center [100, 305] width 115 height 6
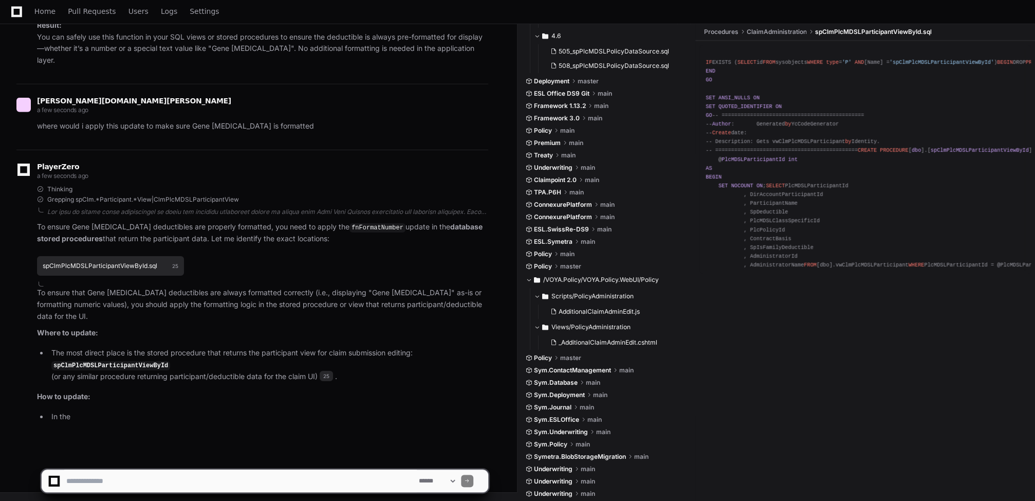
scroll to position [11014, 0]
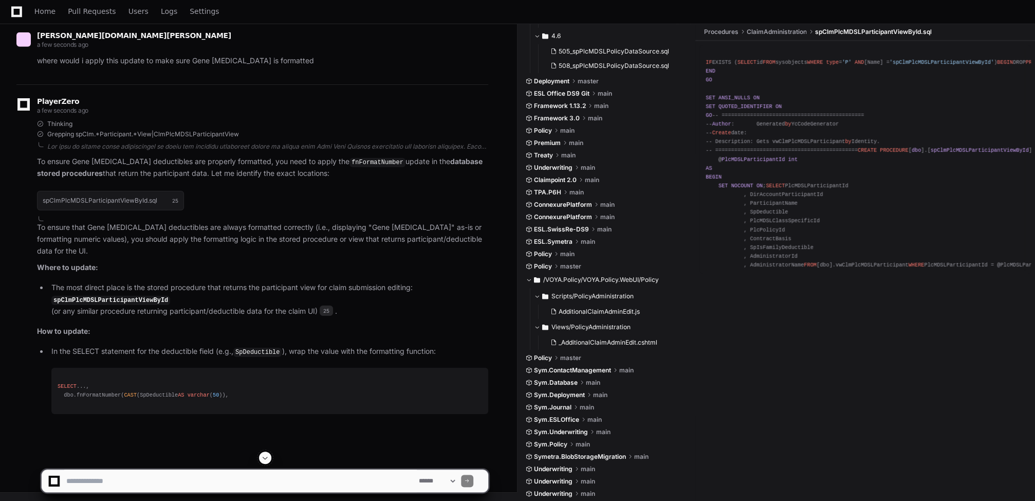
click at [872, 35] on span "spClmPlcMDSLParticipantViewById.sql" at bounding box center [873, 32] width 117 height 8
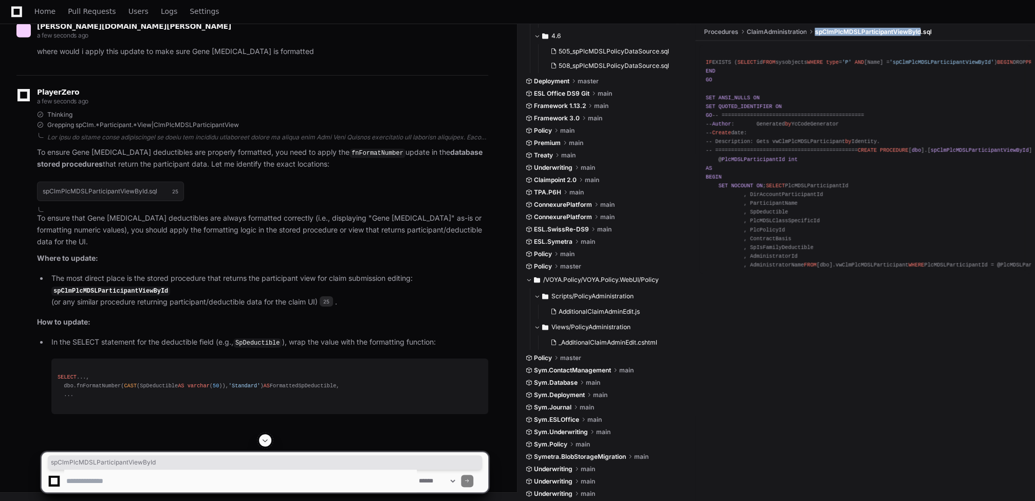
copy span "spClmPlcMDSLParticipantViewById"
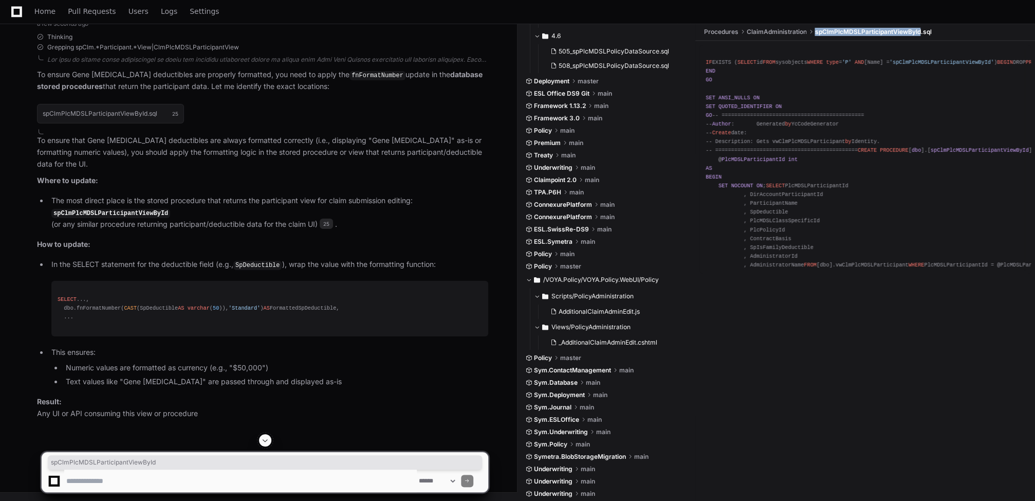
scroll to position [11174, 0]
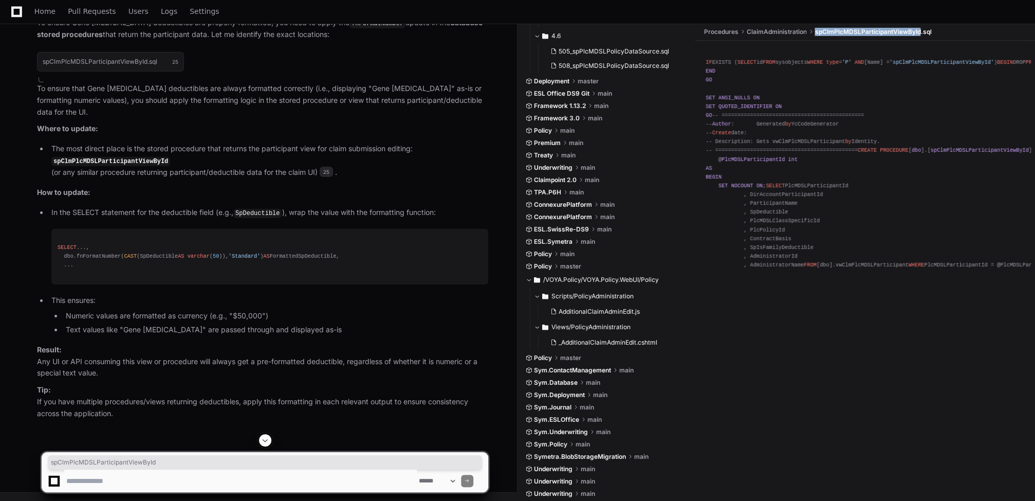
click at [417, 258] on li "In the SELECT statement for the deductible field (e.g., SpDeductible ), wrap th…" at bounding box center [268, 246] width 440 height 78
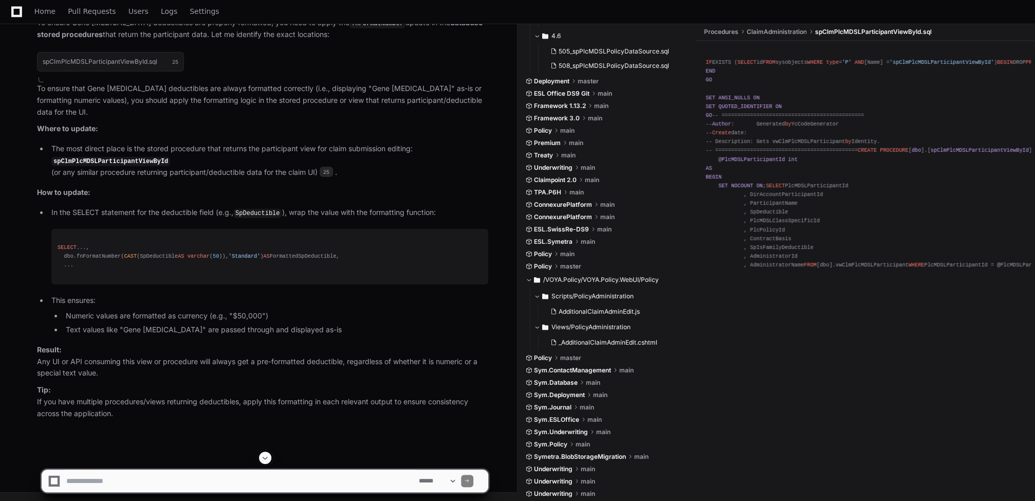
click at [377, 254] on li "In the SELECT statement for the deductible field (e.g., SpDeductible ), wrap th…" at bounding box center [268, 246] width 440 height 78
click at [319, 336] on li "Text values like "Gene Cell Therapy" are passed through and displayed as-is" at bounding box center [276, 330] width 426 height 12
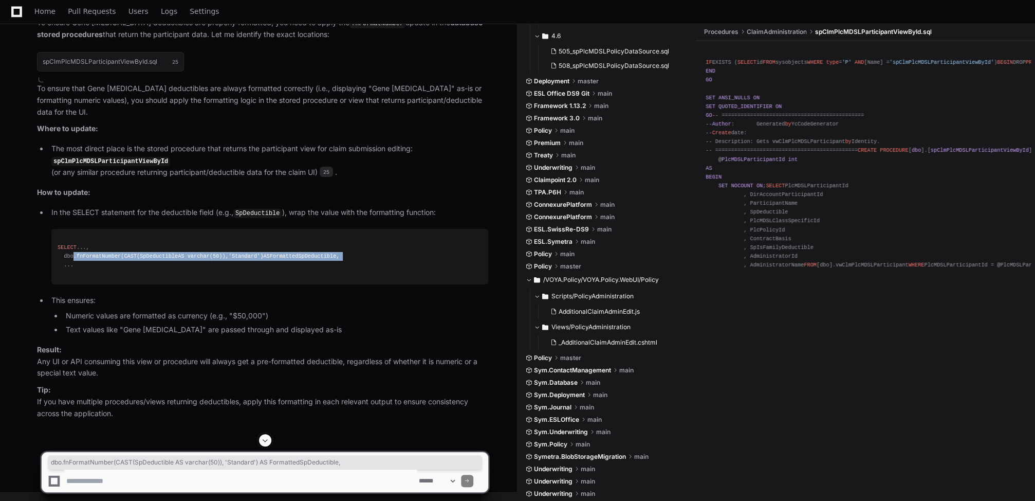
drag, startPoint x: 62, startPoint y: 298, endPoint x: 345, endPoint y: 299, distance: 283.8
click at [345, 269] on div "SELECT ..., dbo.fnFormatNumber( CAST (SpDeductible AS varchar ( 50 )), 'Standar…" at bounding box center [270, 256] width 425 height 26
copy div "dbo.fnFormatNumber( CAST (SpDeductible AS varchar ( 50 )), 'Standard' ) AS Form…"
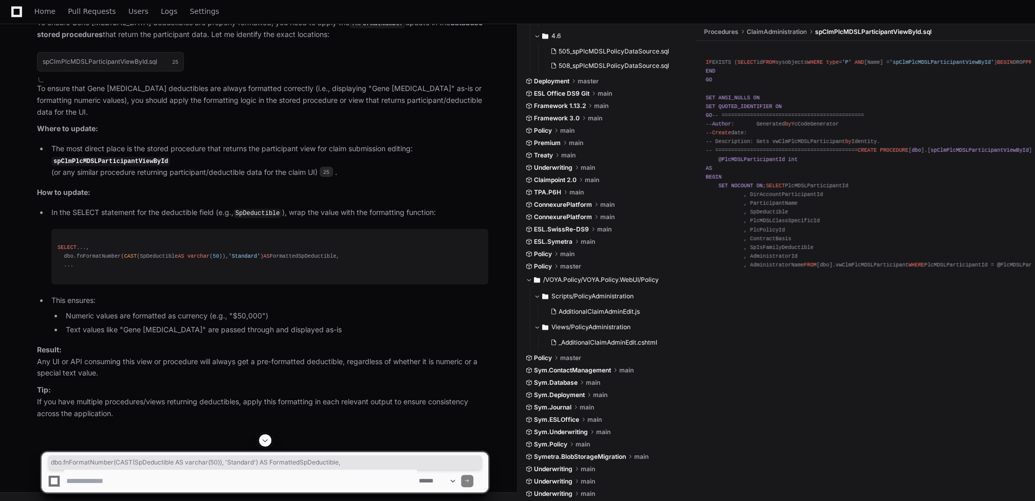
click at [219, 284] on pre "SELECT ..., dbo.fnFormatNumber( CAST (SpDeductible AS varchar ( 50 )), 'Standar…" at bounding box center [269, 256] width 437 height 55
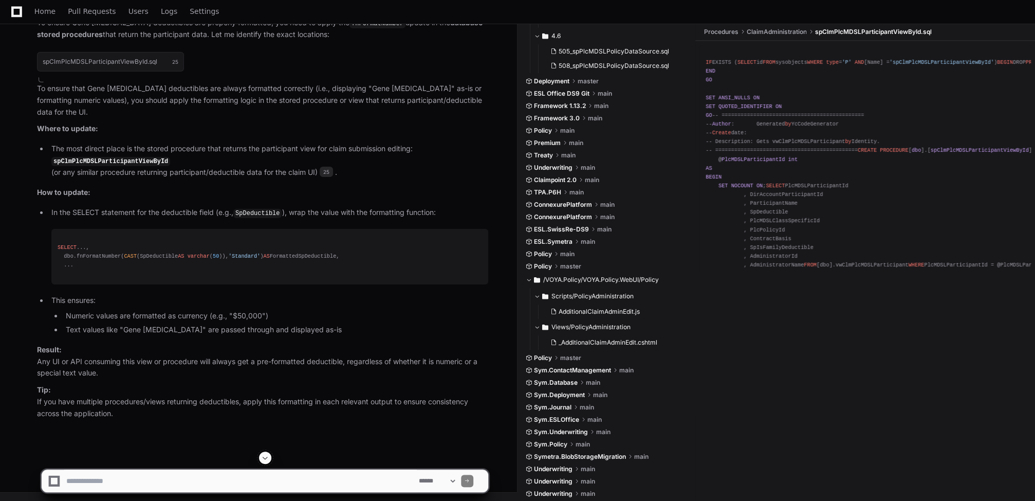
scroll to position [11227, 0]
click at [204, 480] on textarea at bounding box center [240, 480] width 353 height 23
type textarea "**********"
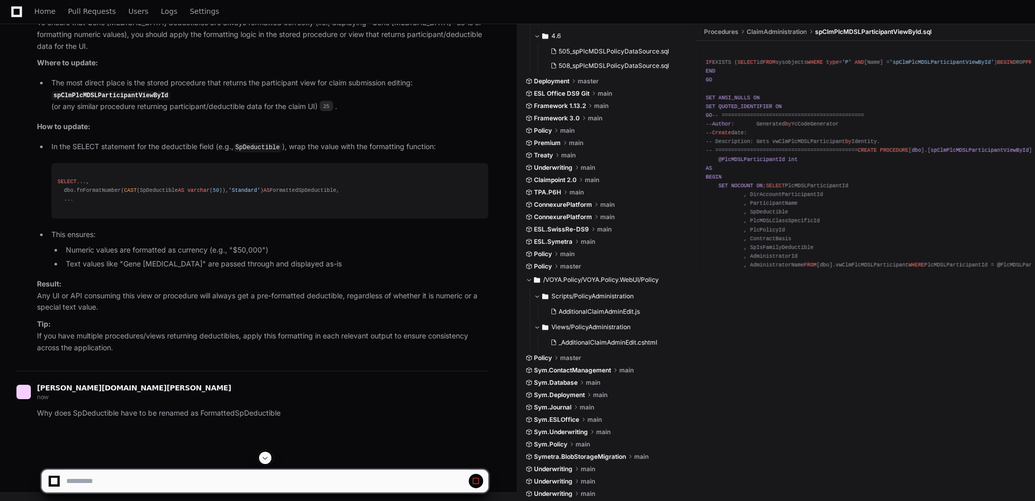
scroll to position [11251, 0]
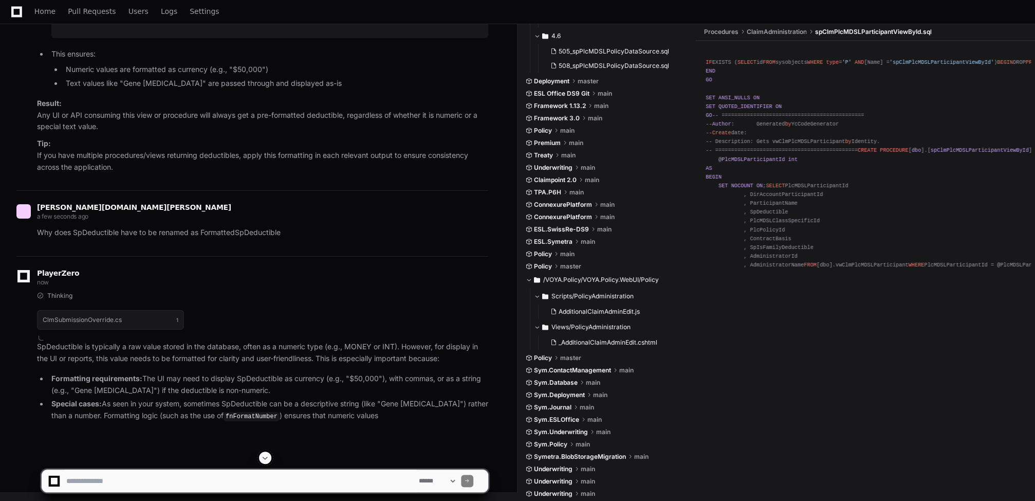
click at [393, 133] on p "Result: Any UI or API consuming this view or procedure will always get a pre-fo…" at bounding box center [262, 115] width 451 height 35
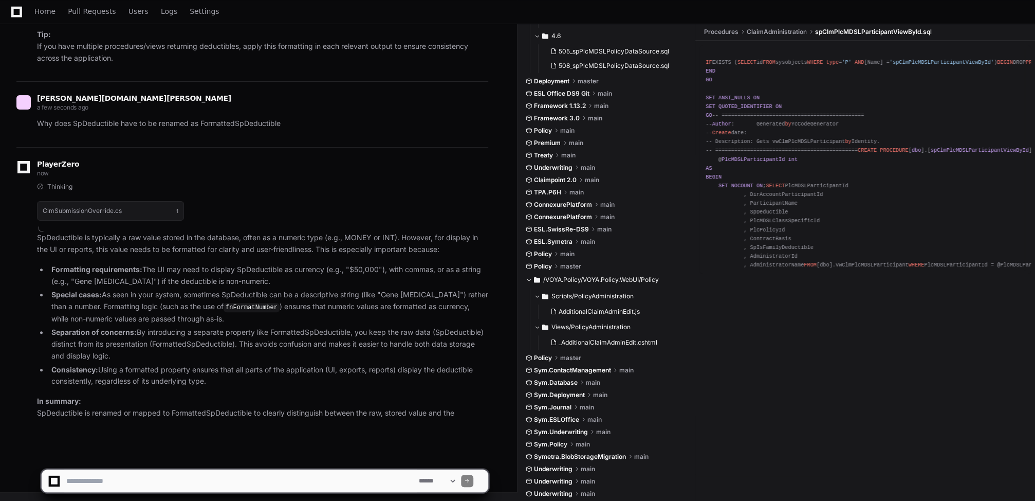
scroll to position [11580, 0]
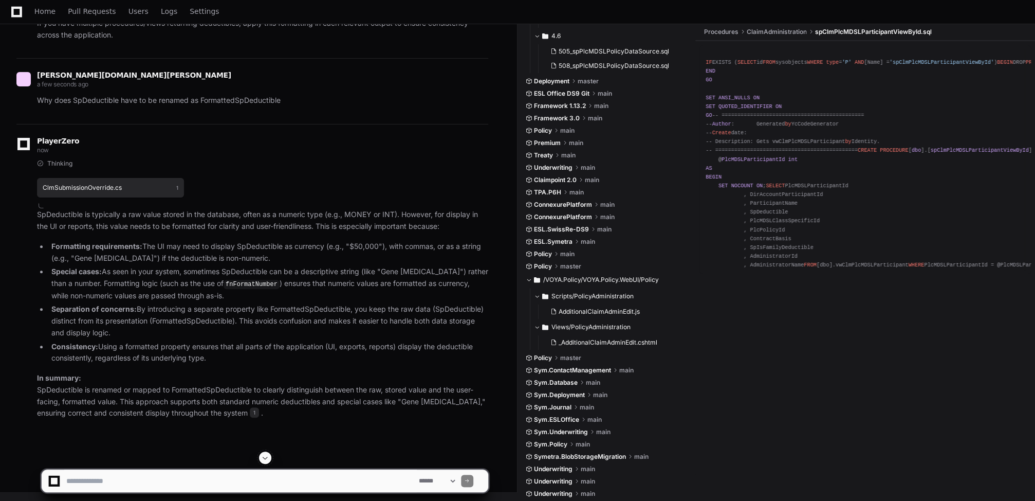
click at [132, 197] on button "ClmSubmissionOverride.cs 1" at bounding box center [110, 188] width 147 height 20
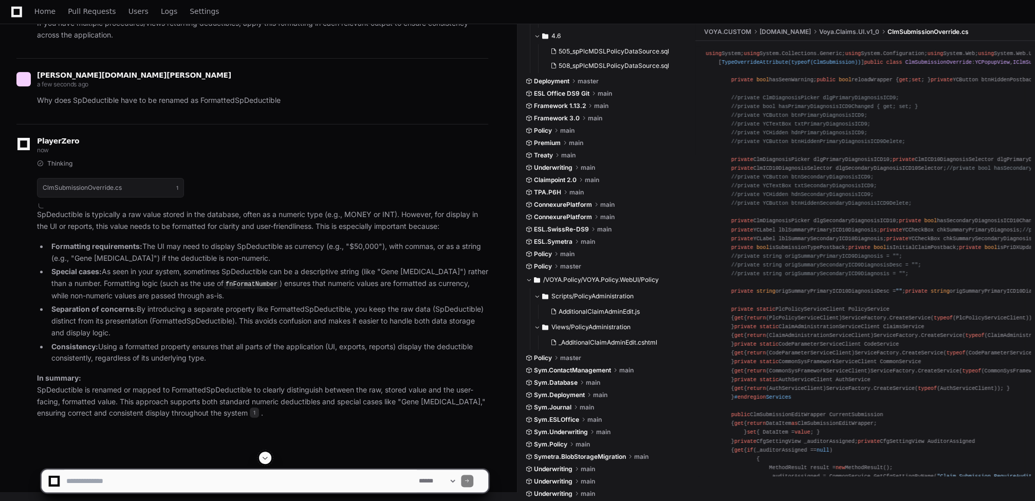
click at [946, 32] on ul "VOYA.CUSTOM Voya.Claims Voya.Claims.UI.v1_0 ClmSubmissionOverride.cs" at bounding box center [868, 32] width 335 height 16
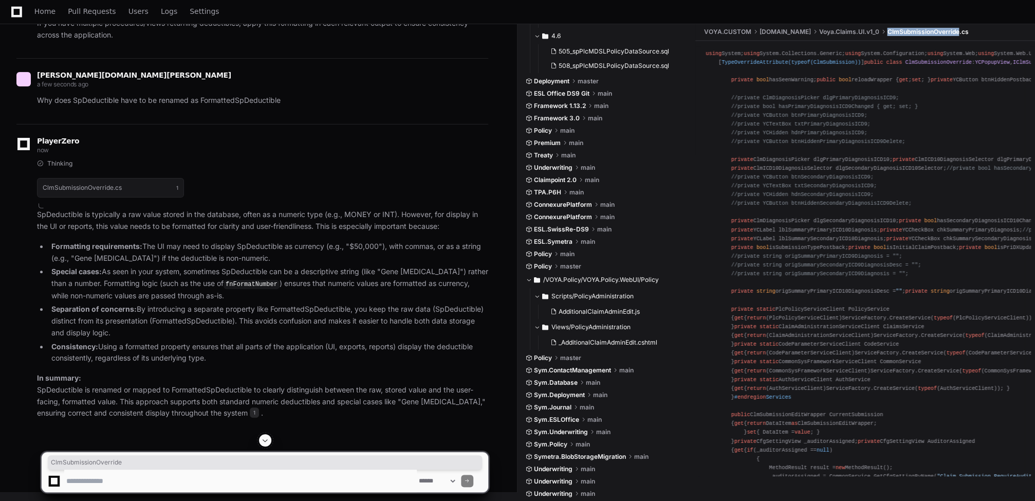
scroll to position [288, 0]
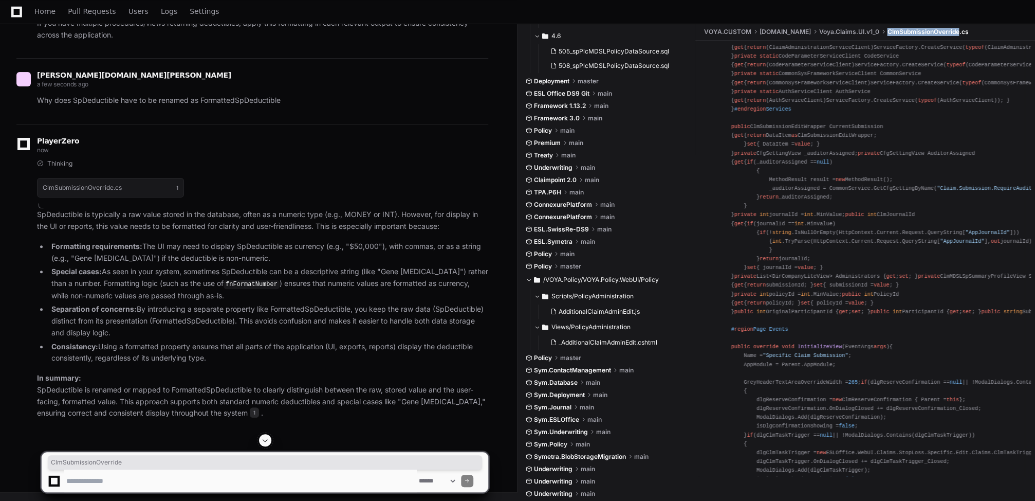
copy ul "ClmSubmissionOverride"
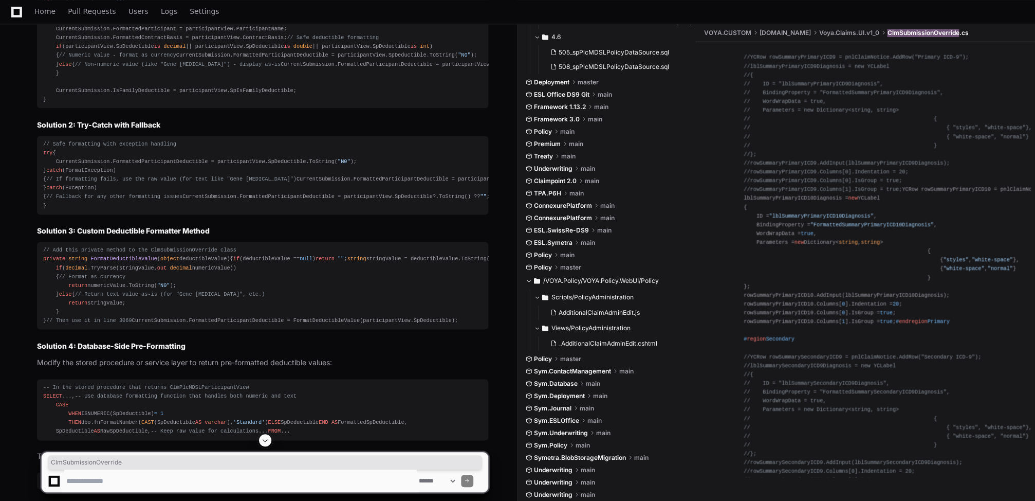
scroll to position [8537, 0]
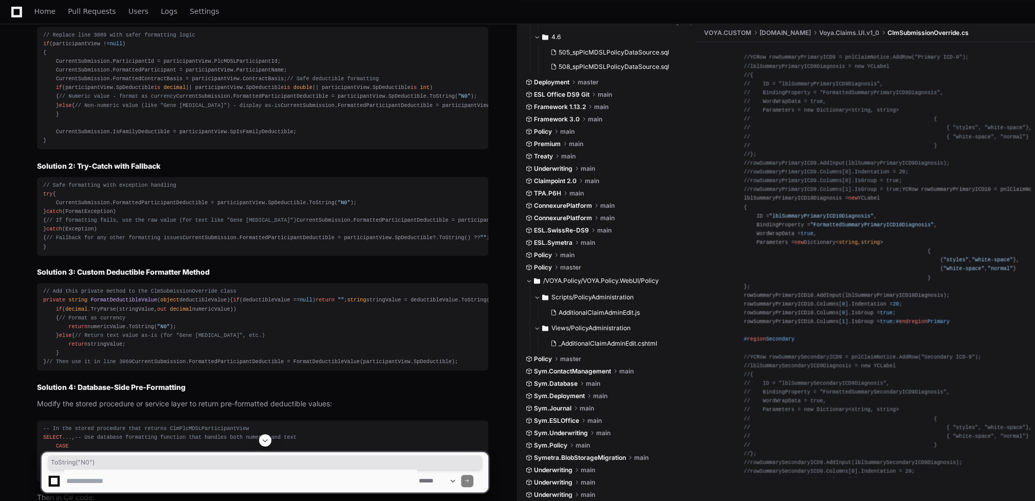
drag, startPoint x: 262, startPoint y: 258, endPoint x: 201, endPoint y: 261, distance: 60.7
copy code "ToString("N0")"
